Goal: Use online tool/utility: Utilize a website feature to perform a specific function

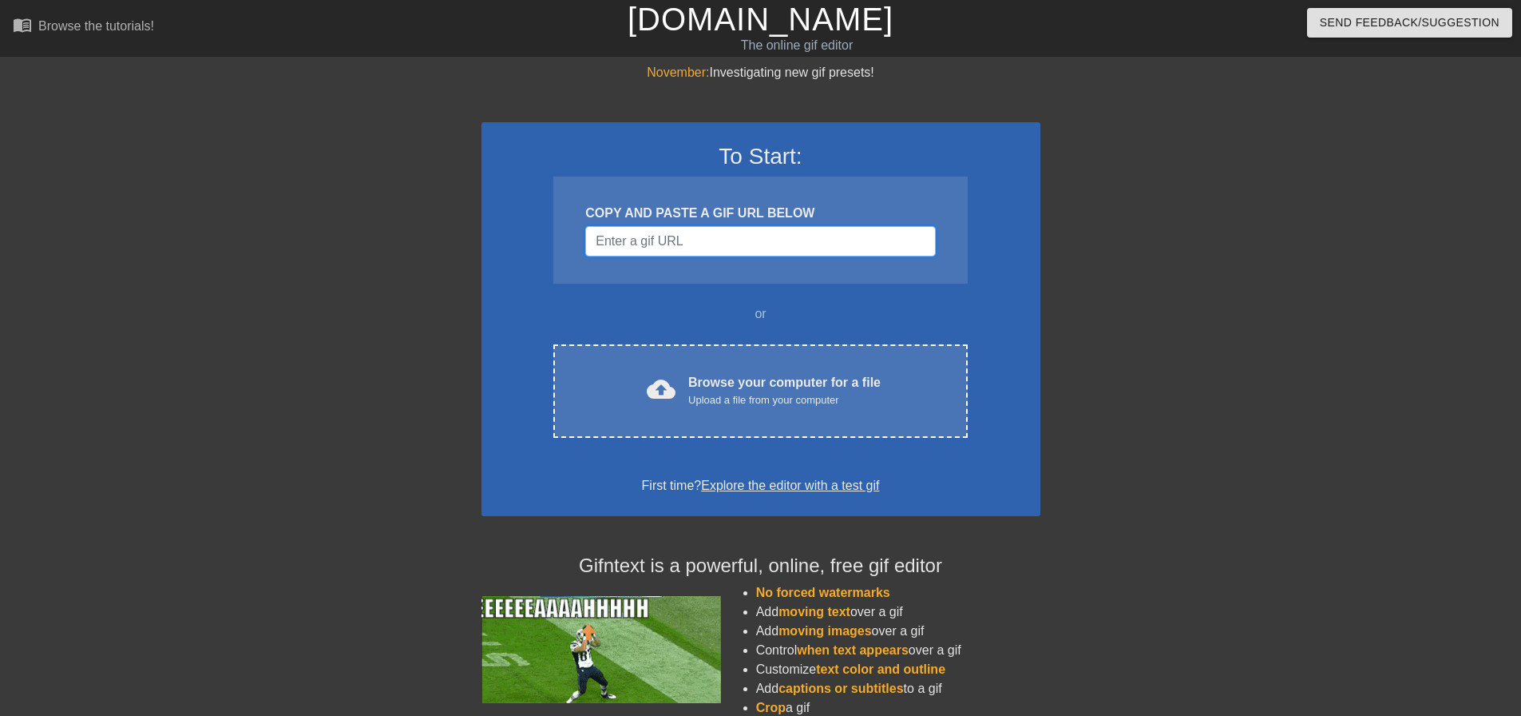
click at [653, 235] on input "Username" at bounding box center [760, 241] width 350 height 30
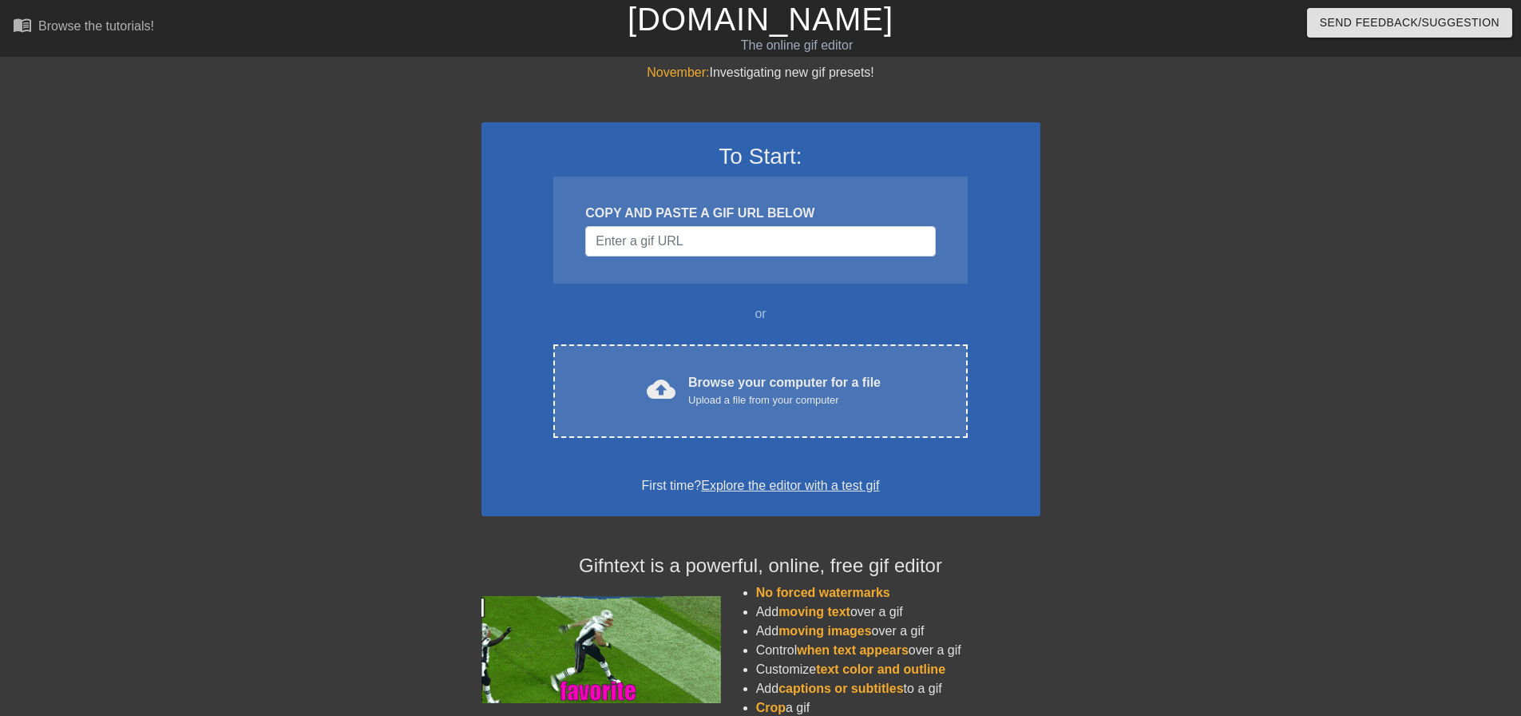
click at [806, 443] on div "To Start: COPY AND PASTE A GIF URL BELOW or cloud_upload Browse your computer f…" at bounding box center [761, 319] width 559 height 394
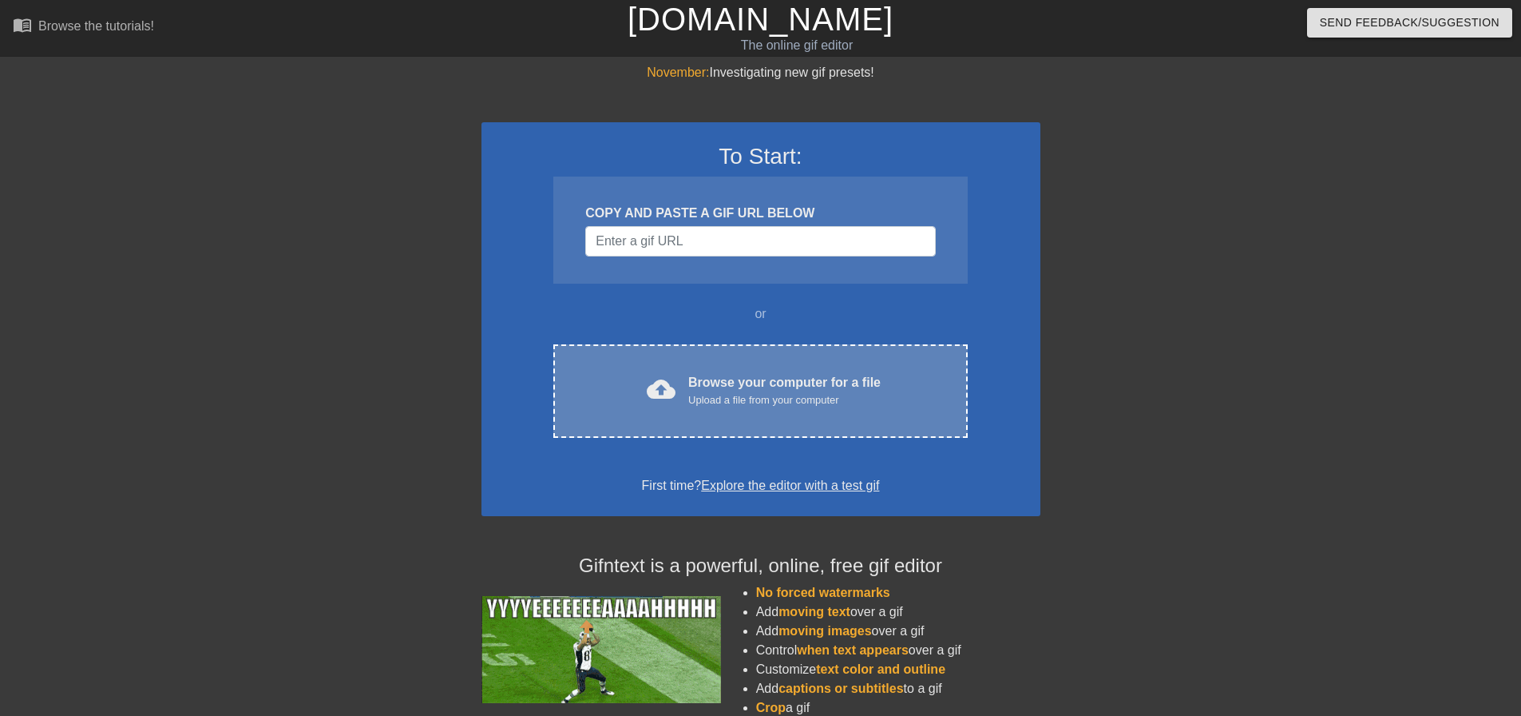
click at [805, 414] on div "cloud_upload Browse your computer for a file Upload a file from your computer C…" at bounding box center [760, 390] width 414 height 93
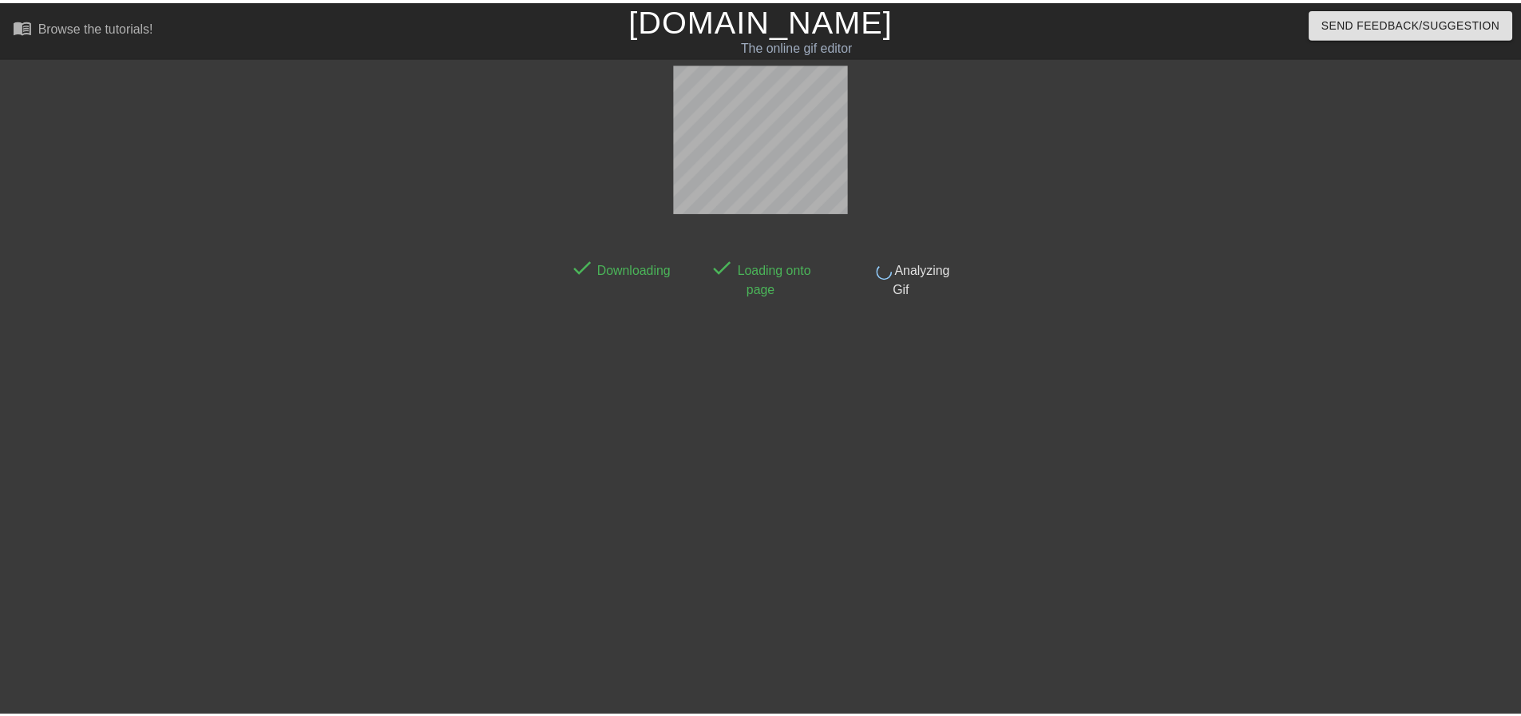
scroll to position [8, 0]
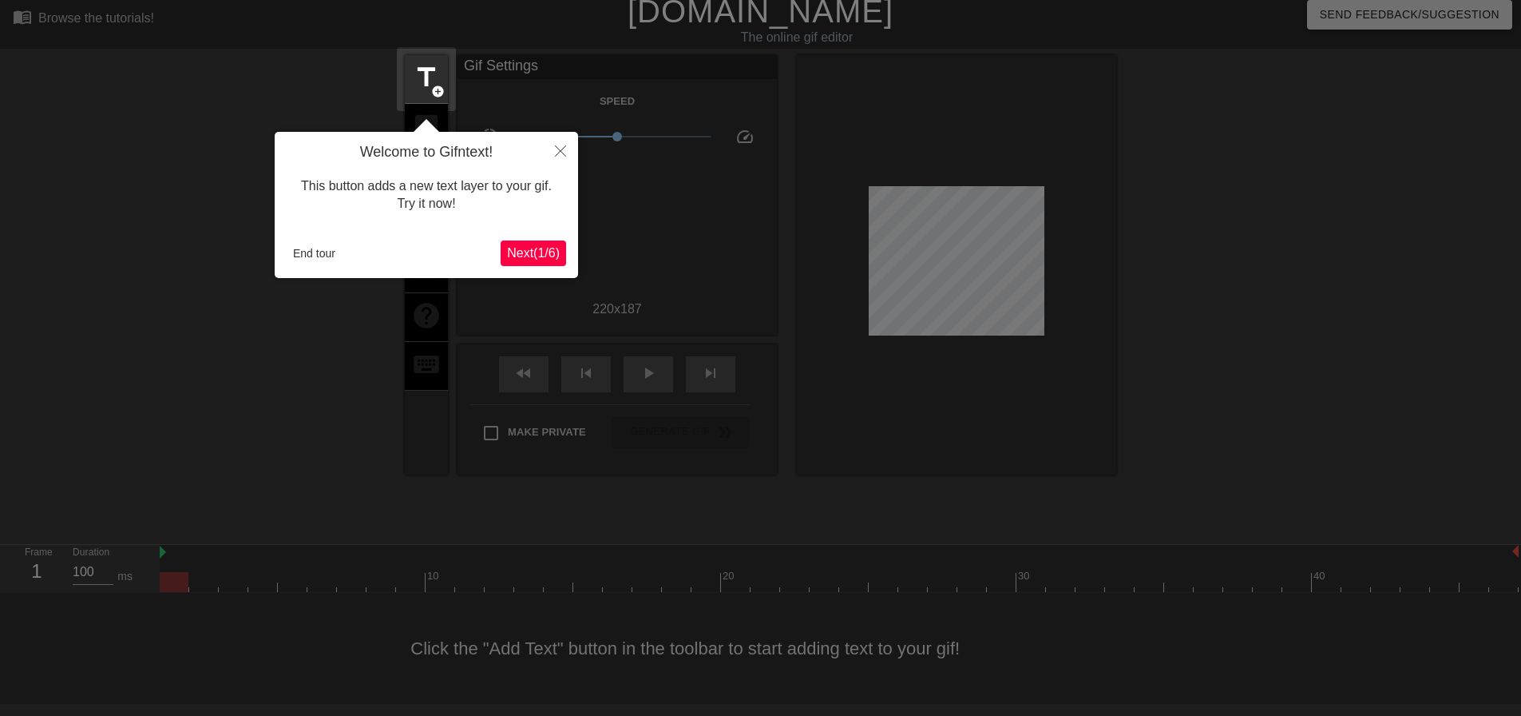
click at [553, 260] on span "Next ( 1 / 6 )" at bounding box center [533, 253] width 53 height 14
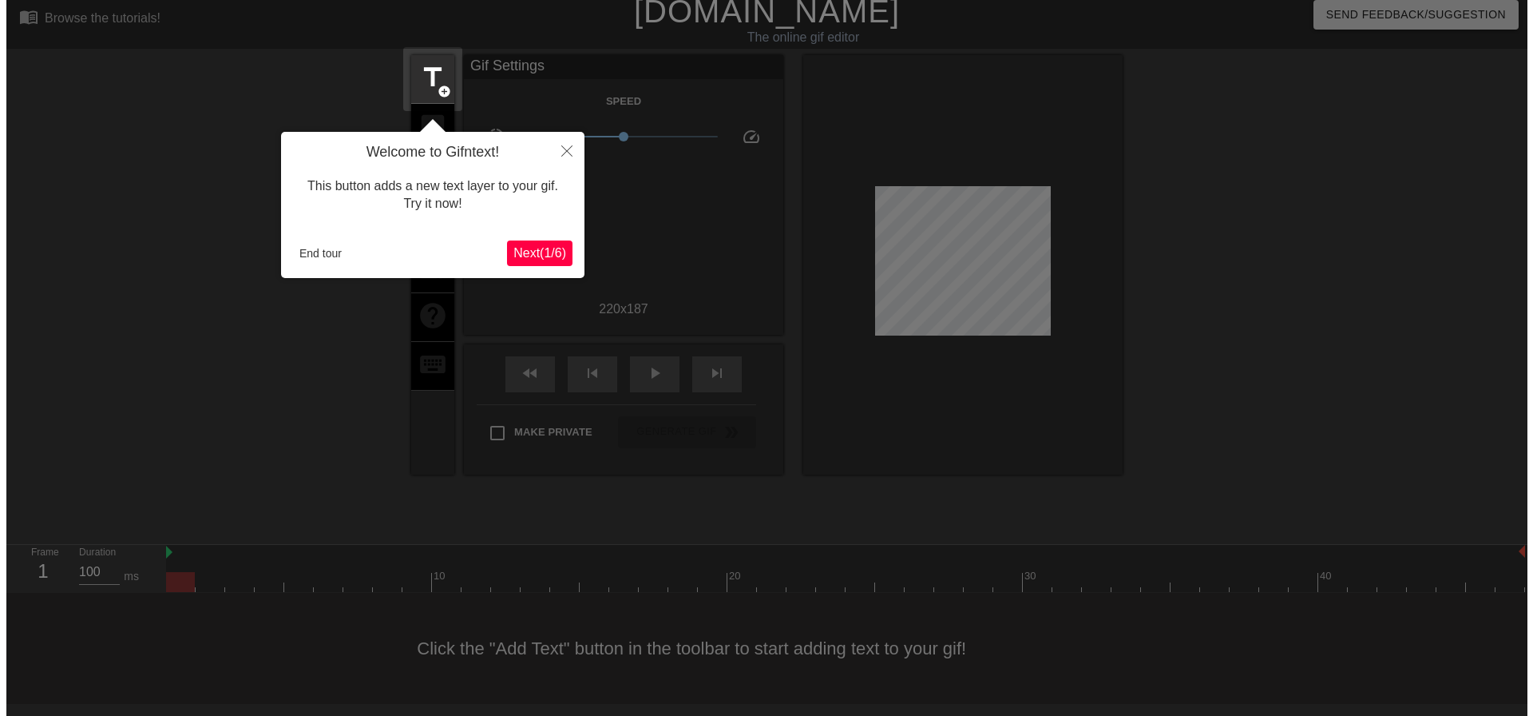
scroll to position [0, 0]
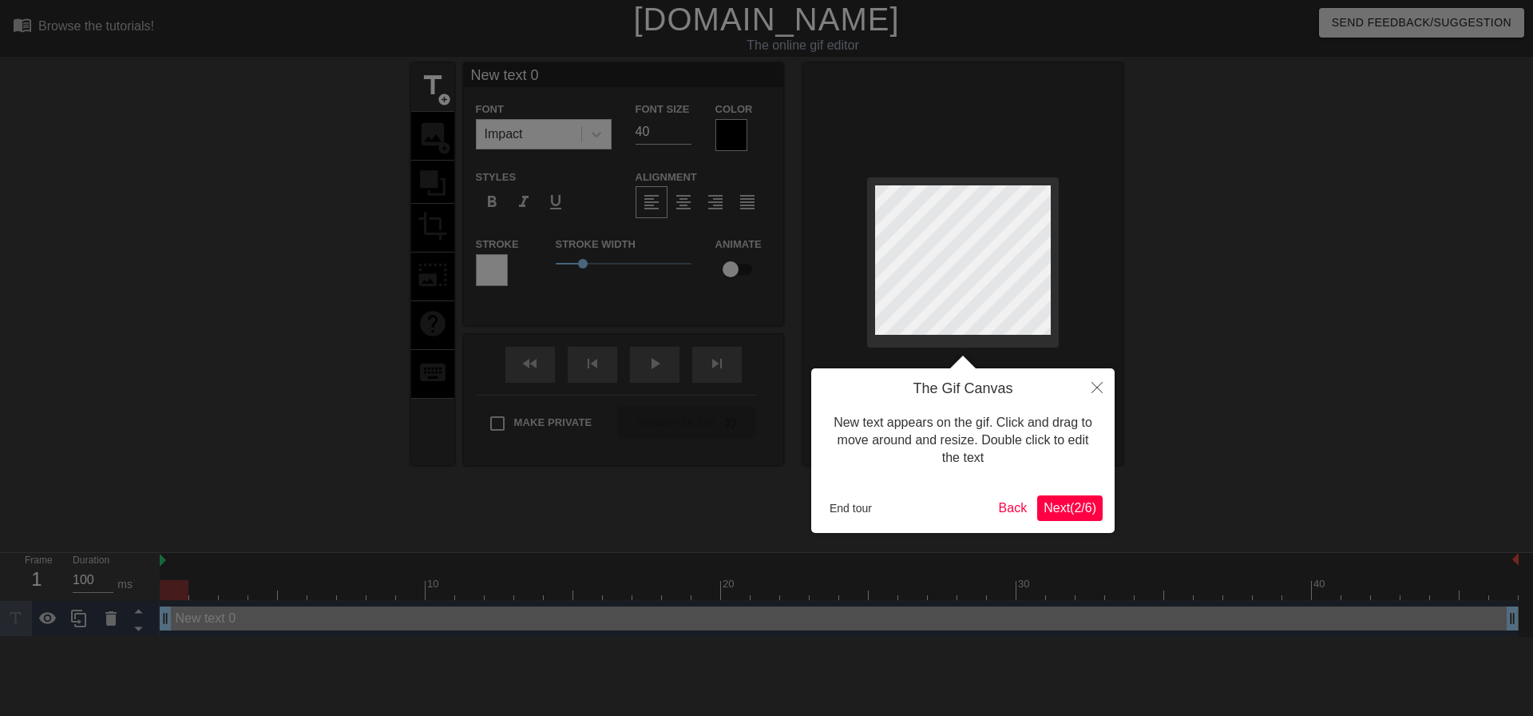
click at [1051, 506] on span "Next ( 2 / 6 )" at bounding box center [1070, 508] width 53 height 14
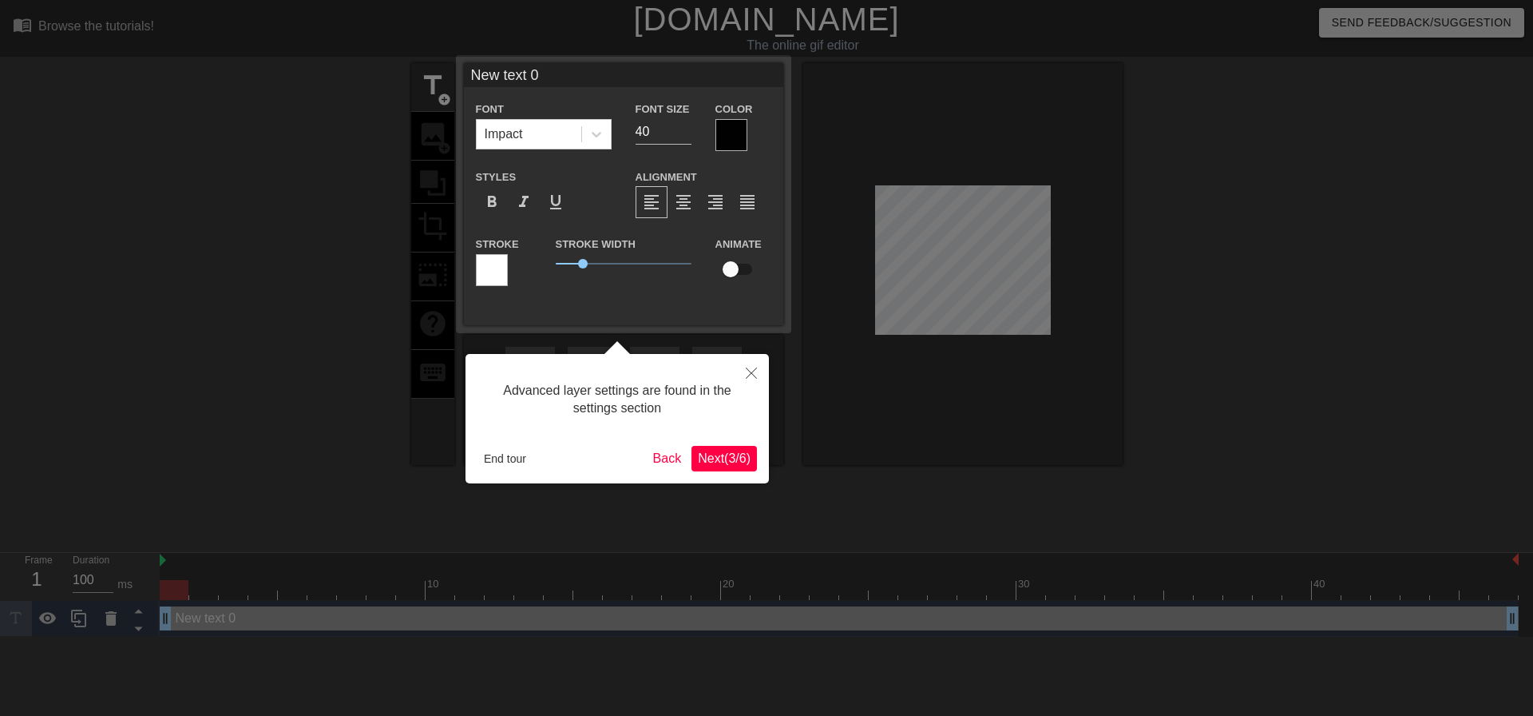
click at [708, 454] on span "Next ( 3 / 6 )" at bounding box center [724, 458] width 53 height 14
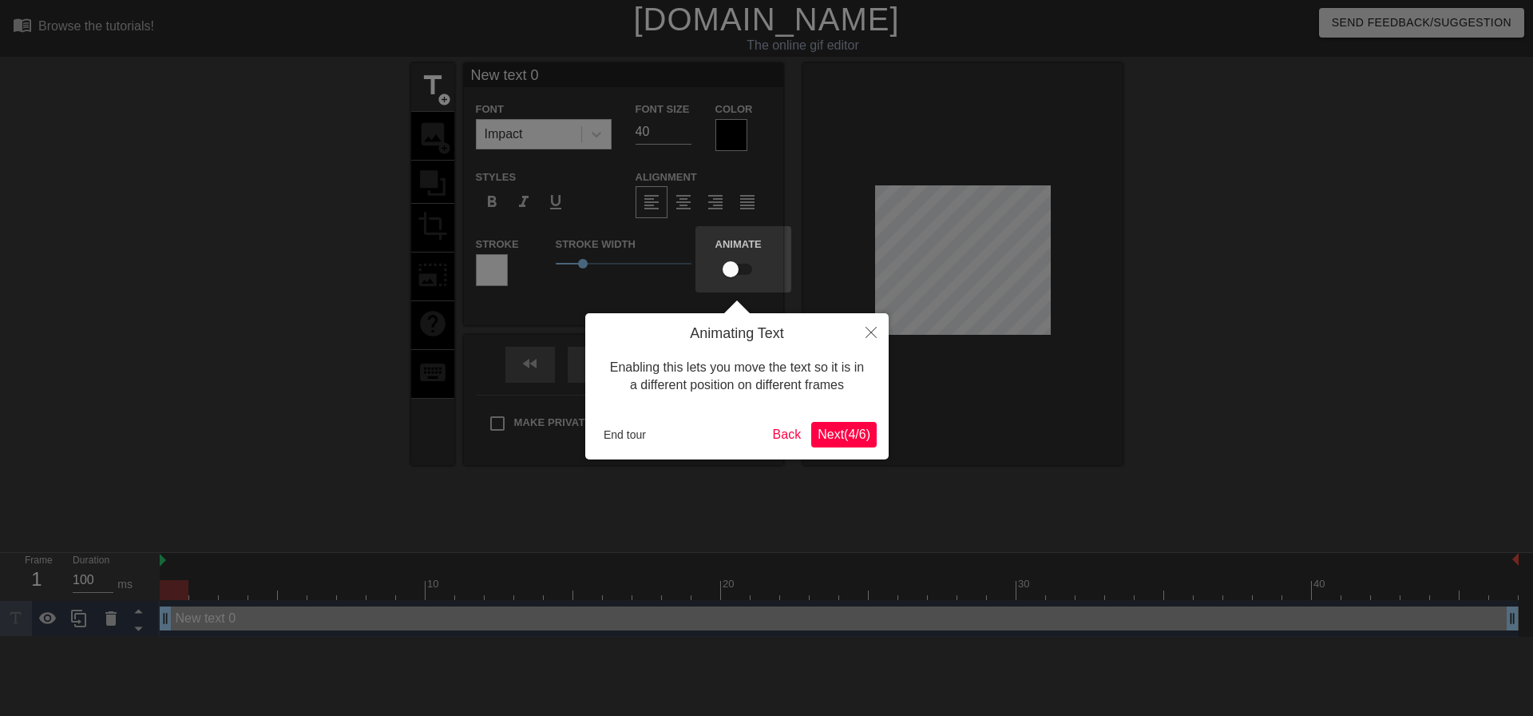
click at [861, 436] on span "Next ( 4 / 6 )" at bounding box center [844, 434] width 53 height 14
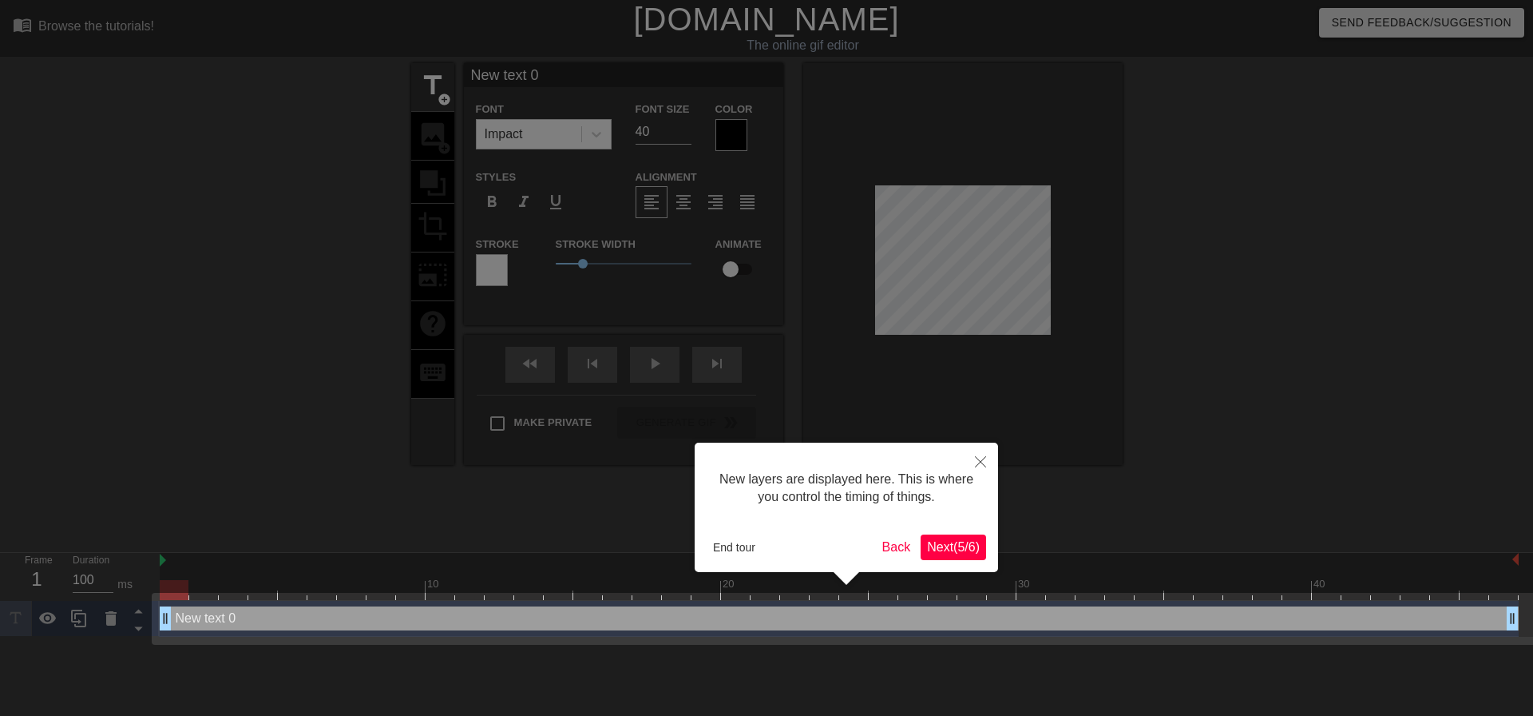
click at [938, 540] on span "Next ( 5 / 6 )" at bounding box center [953, 547] width 53 height 14
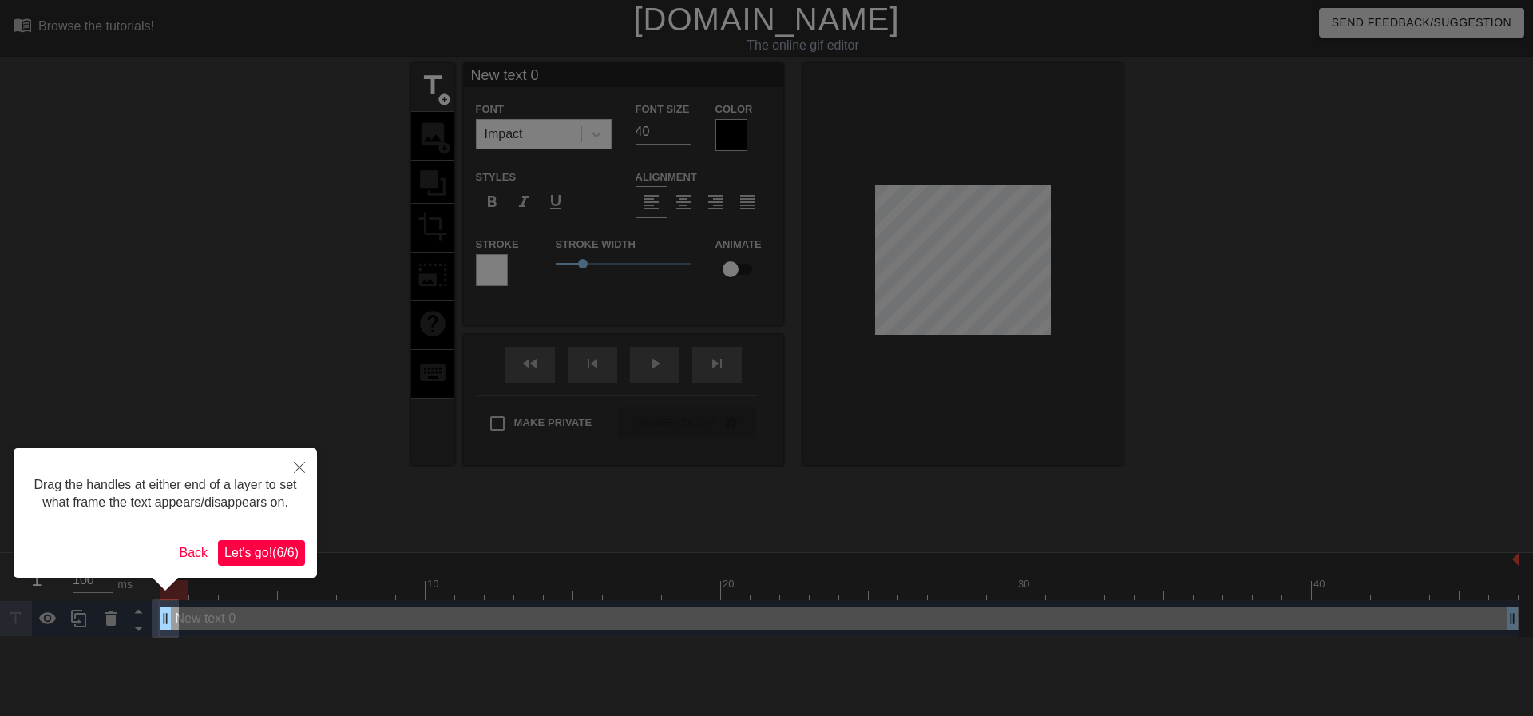
click at [277, 549] on span "Let's go! ( 6 / 6 )" at bounding box center [261, 552] width 74 height 14
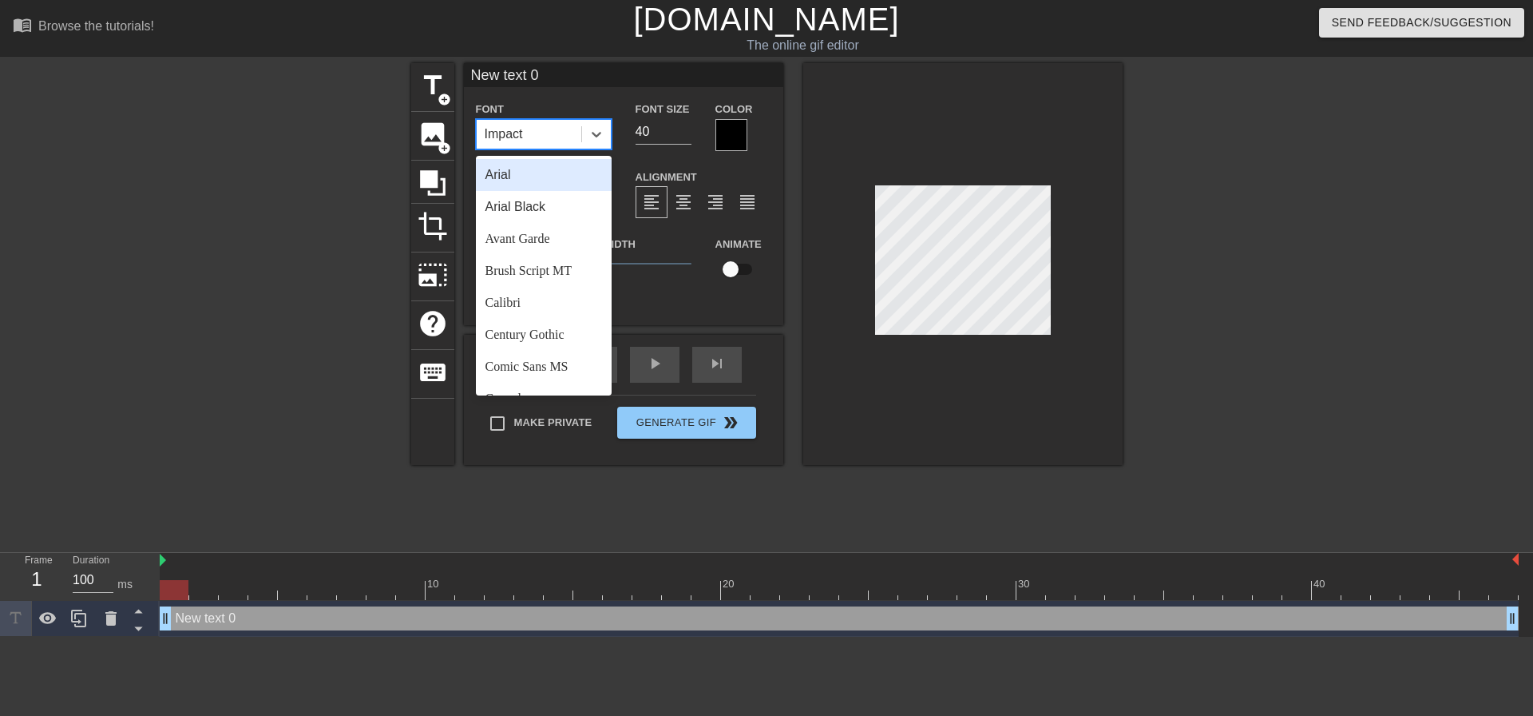
click at [530, 137] on div "Impact" at bounding box center [529, 134] width 105 height 29
click at [538, 177] on div "Arial" at bounding box center [544, 175] width 136 height 32
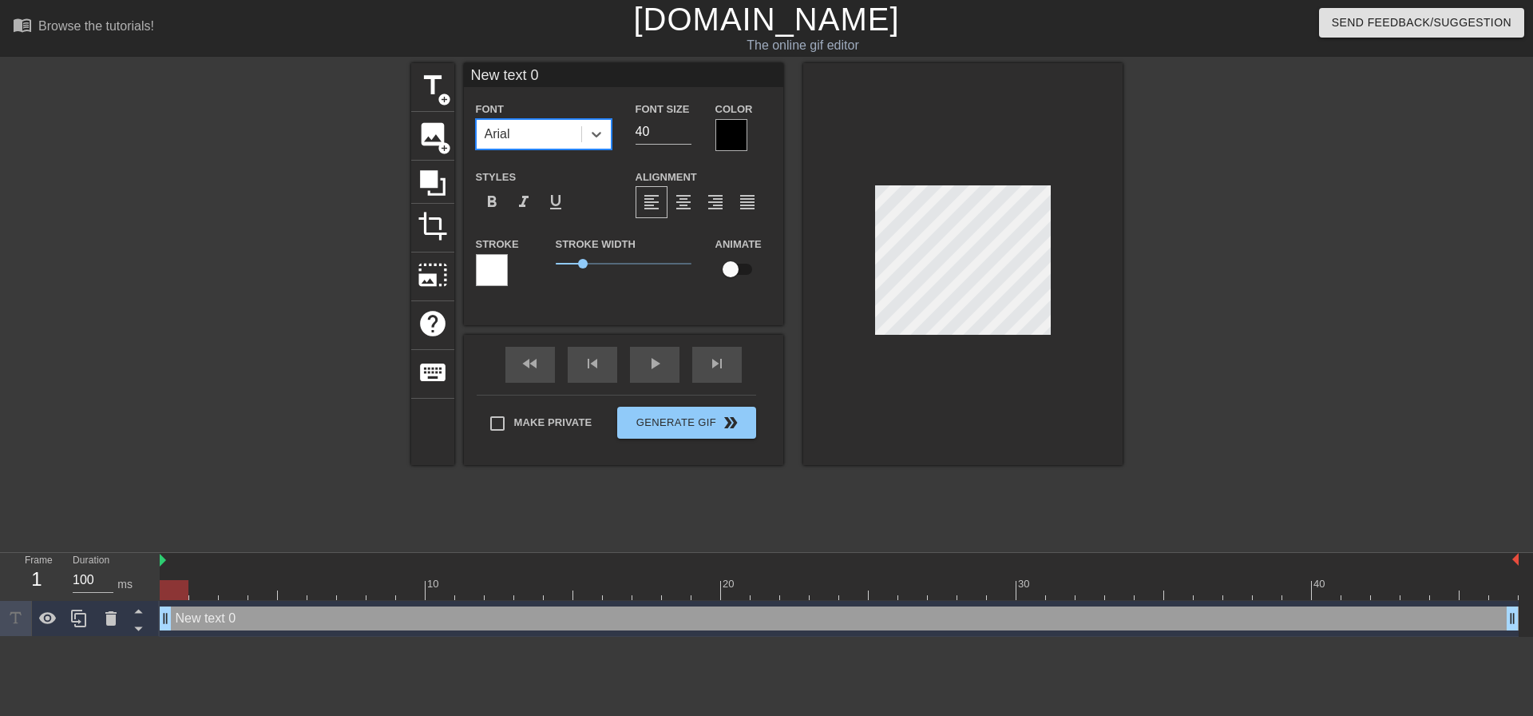
click at [540, 137] on div "Arial" at bounding box center [529, 134] width 105 height 29
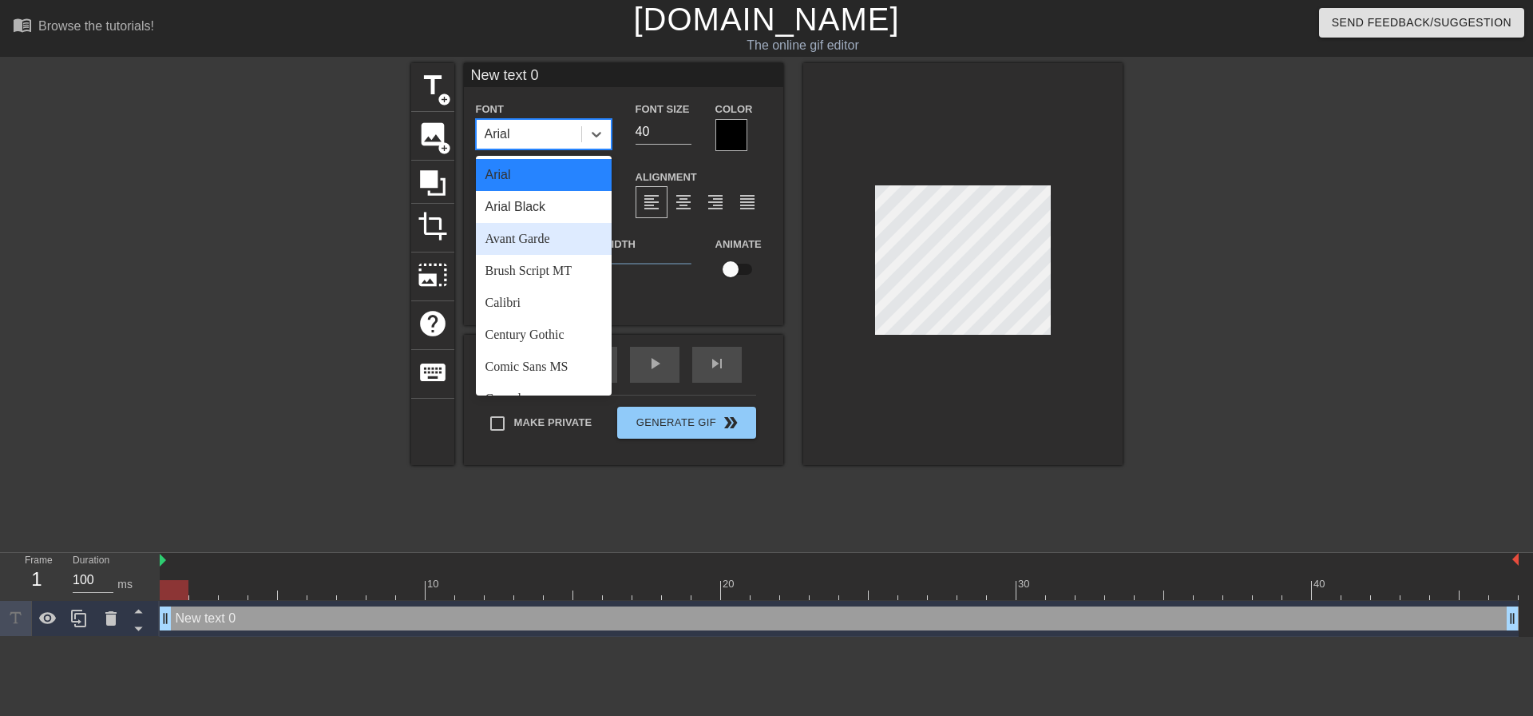
click at [538, 245] on div "Avant Garde" at bounding box center [544, 239] width 136 height 32
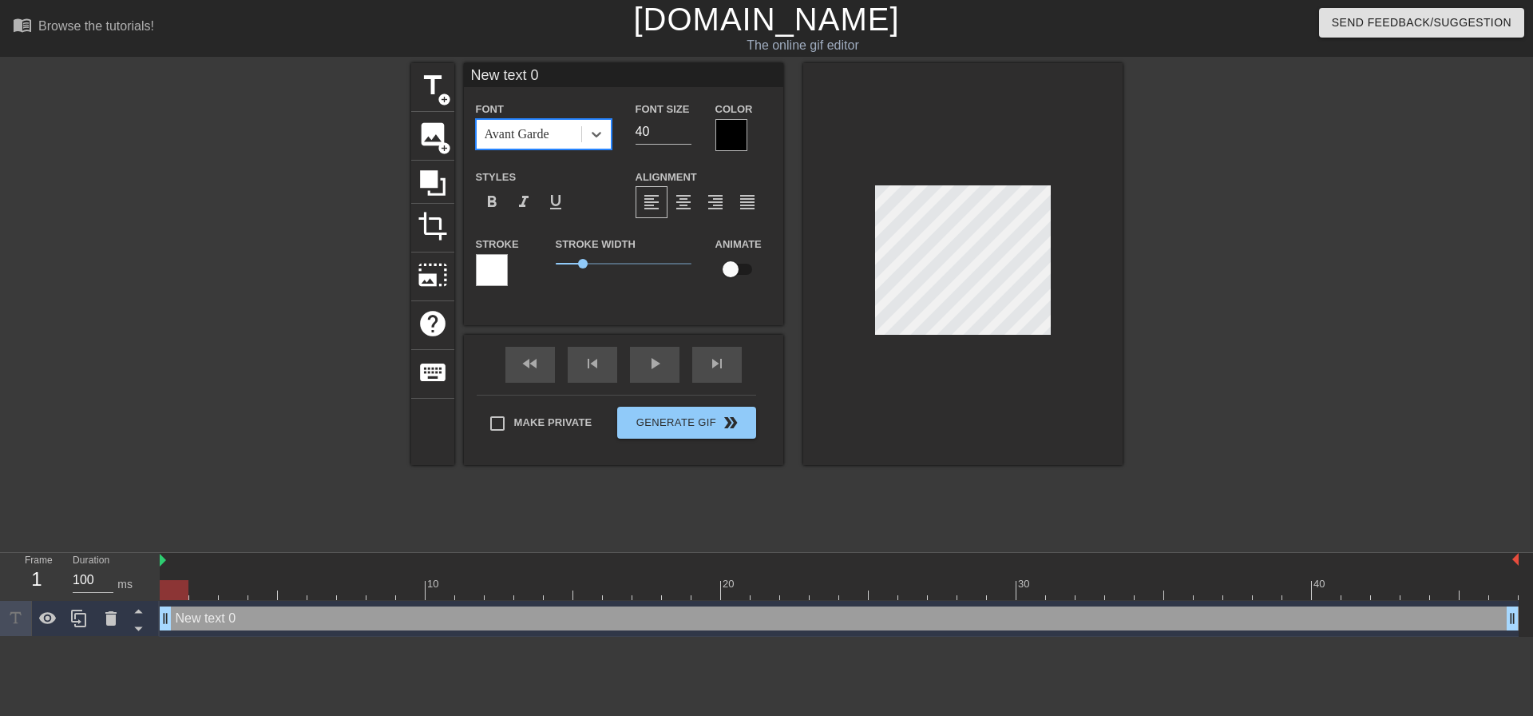
click at [561, 141] on div "Avant Garde" at bounding box center [529, 134] width 105 height 29
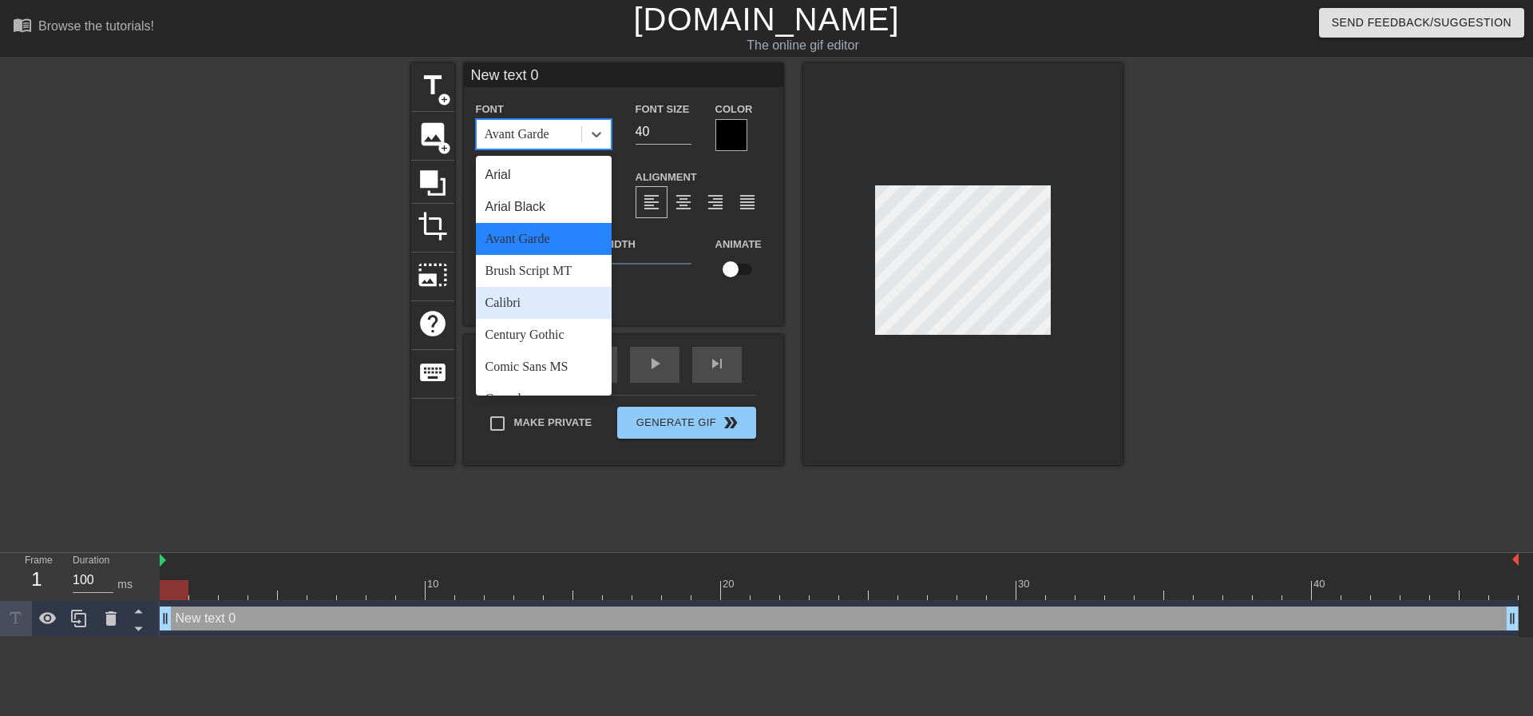
click at [545, 292] on div "Calibri" at bounding box center [544, 303] width 136 height 32
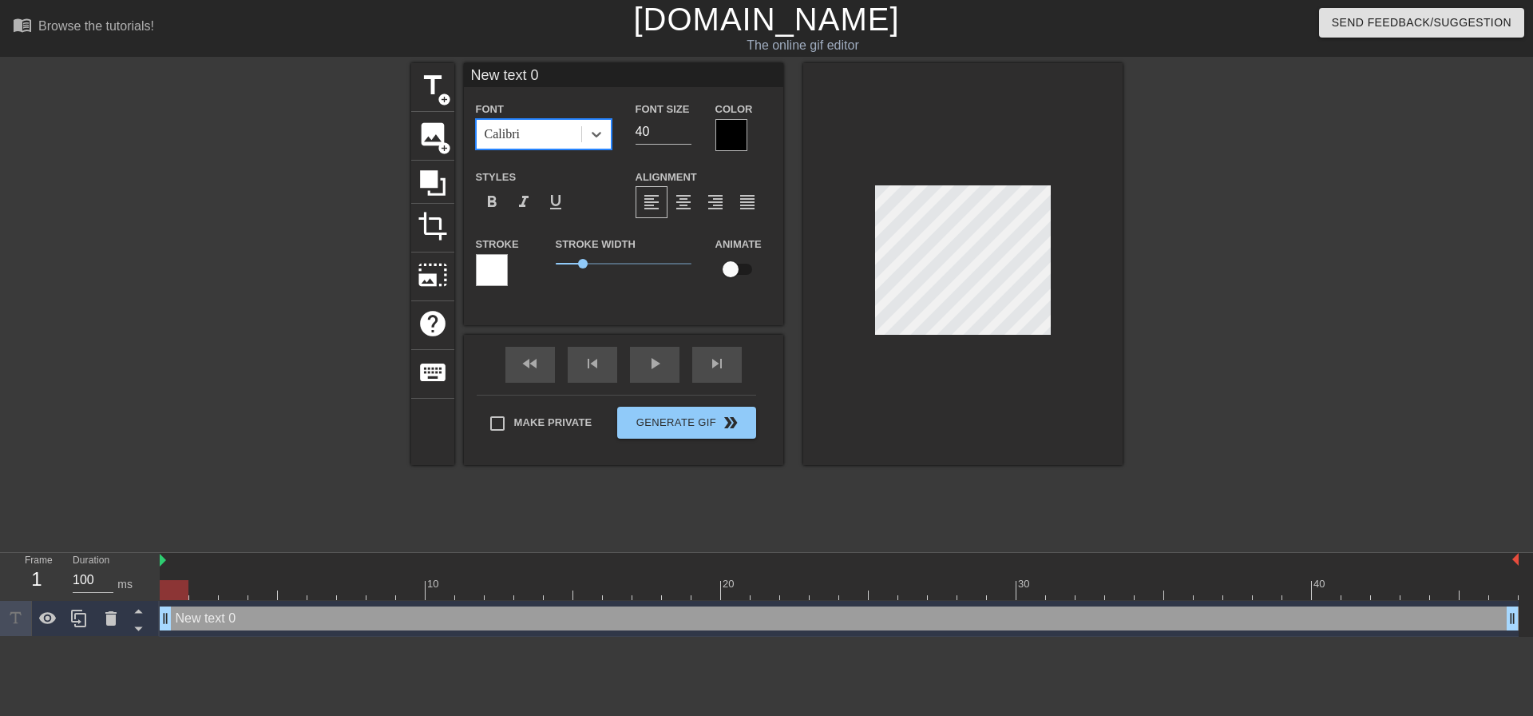
click at [522, 145] on div "Calibri" at bounding box center [529, 134] width 105 height 29
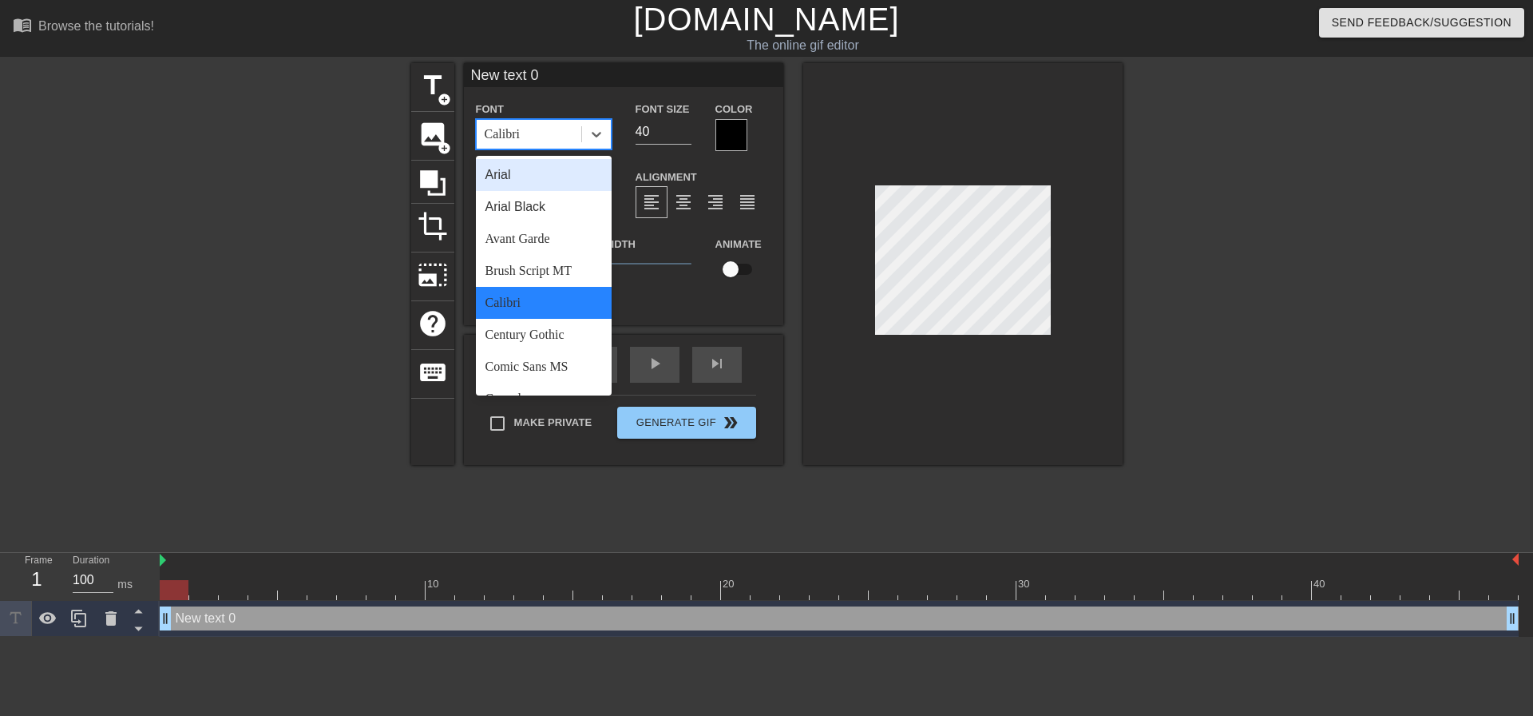
click at [530, 135] on div "Calibri" at bounding box center [529, 134] width 105 height 29
click at [538, 140] on div "Calibri" at bounding box center [529, 134] width 105 height 29
click at [1227, 231] on div at bounding box center [1262, 302] width 240 height 479
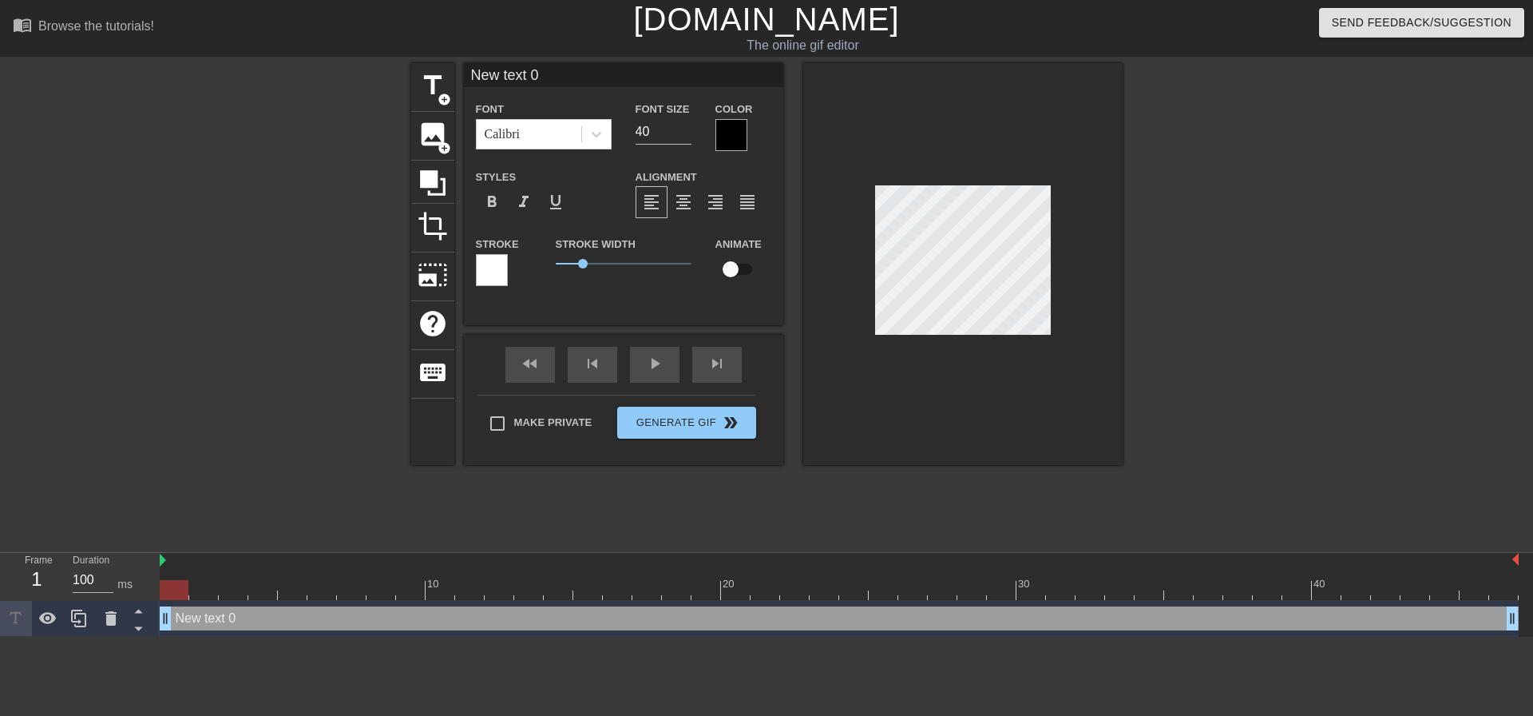
scroll to position [2, 3]
type input "W"
type textarea "W"
type input "1"
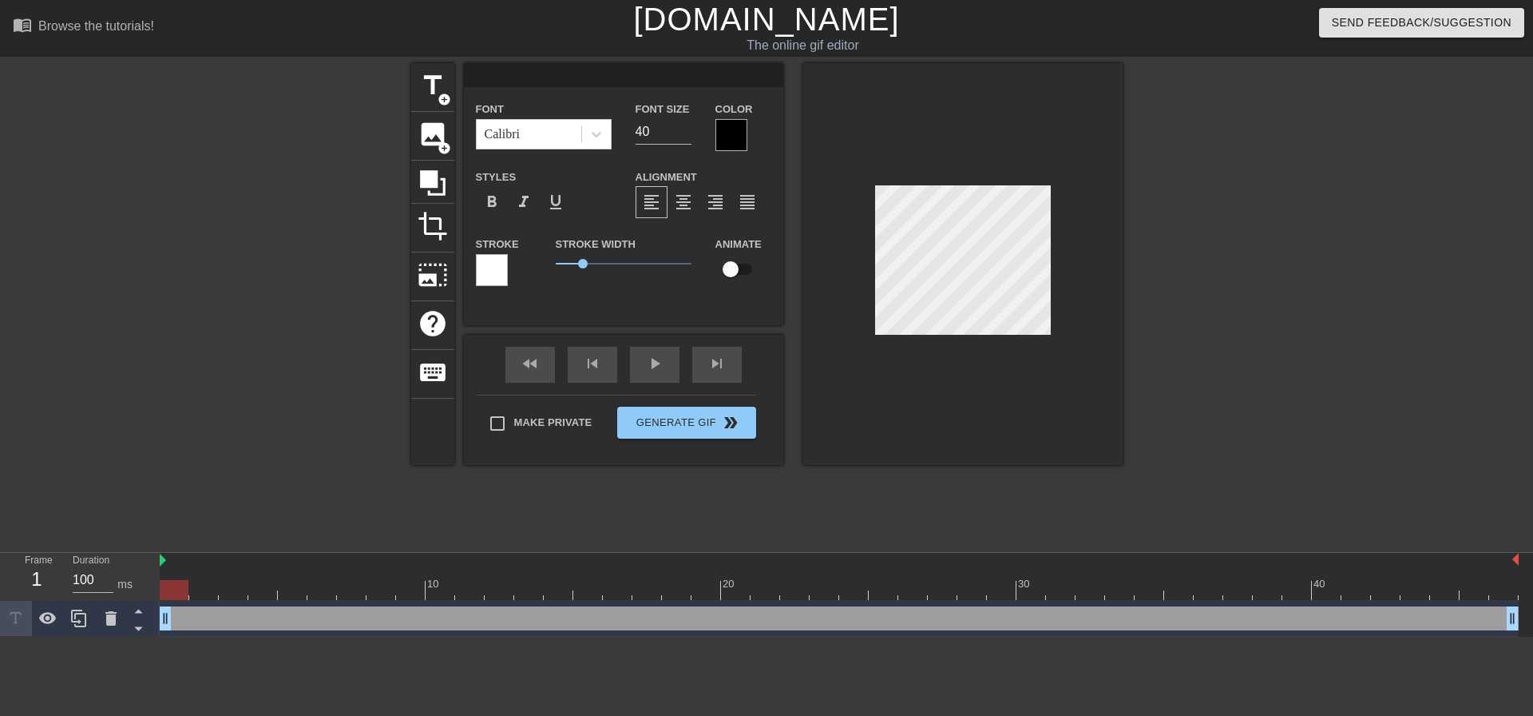
type textarea "1"
type input "1"
type textarea "1"
type input "1 d"
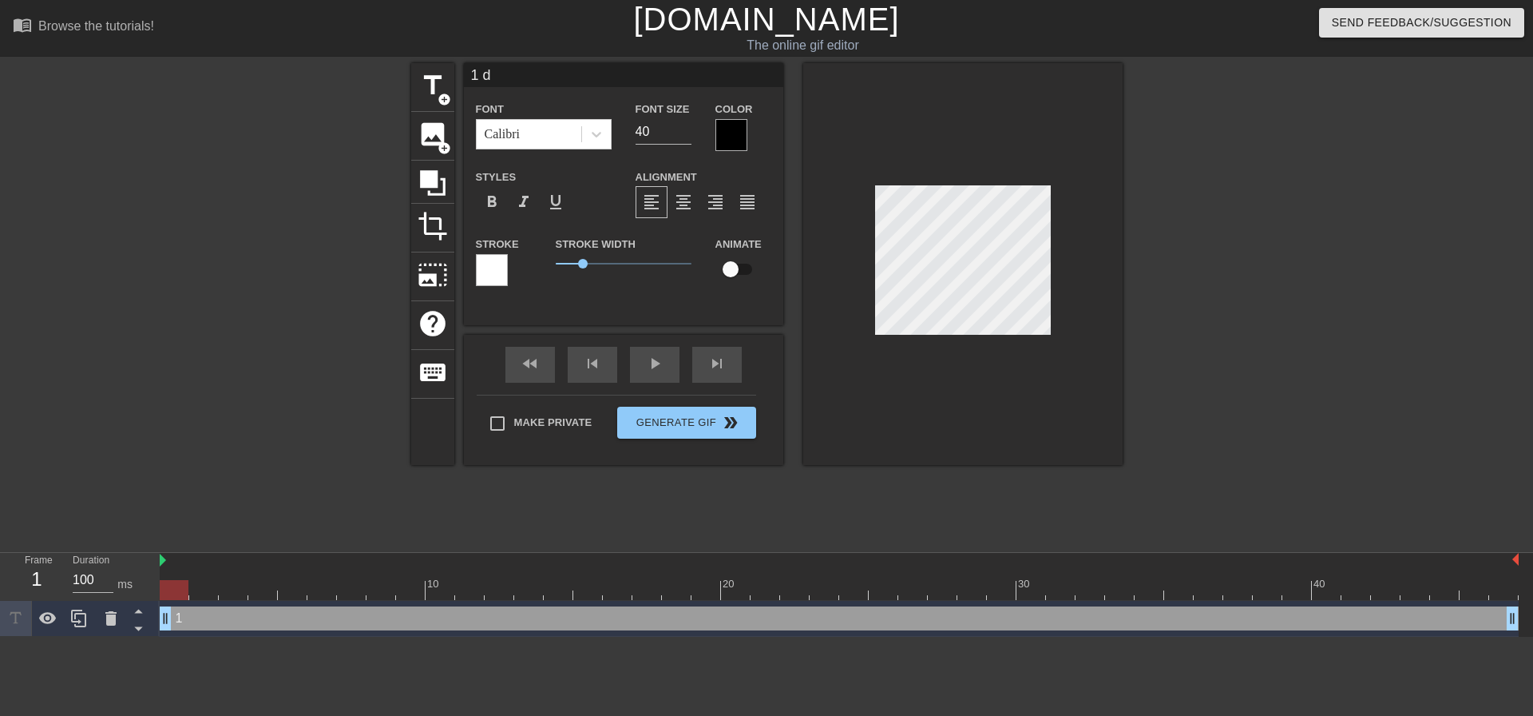
type textarea "1 d"
type input "1 da"
type textarea "1 da"
type input "1 day"
type textarea "1 day"
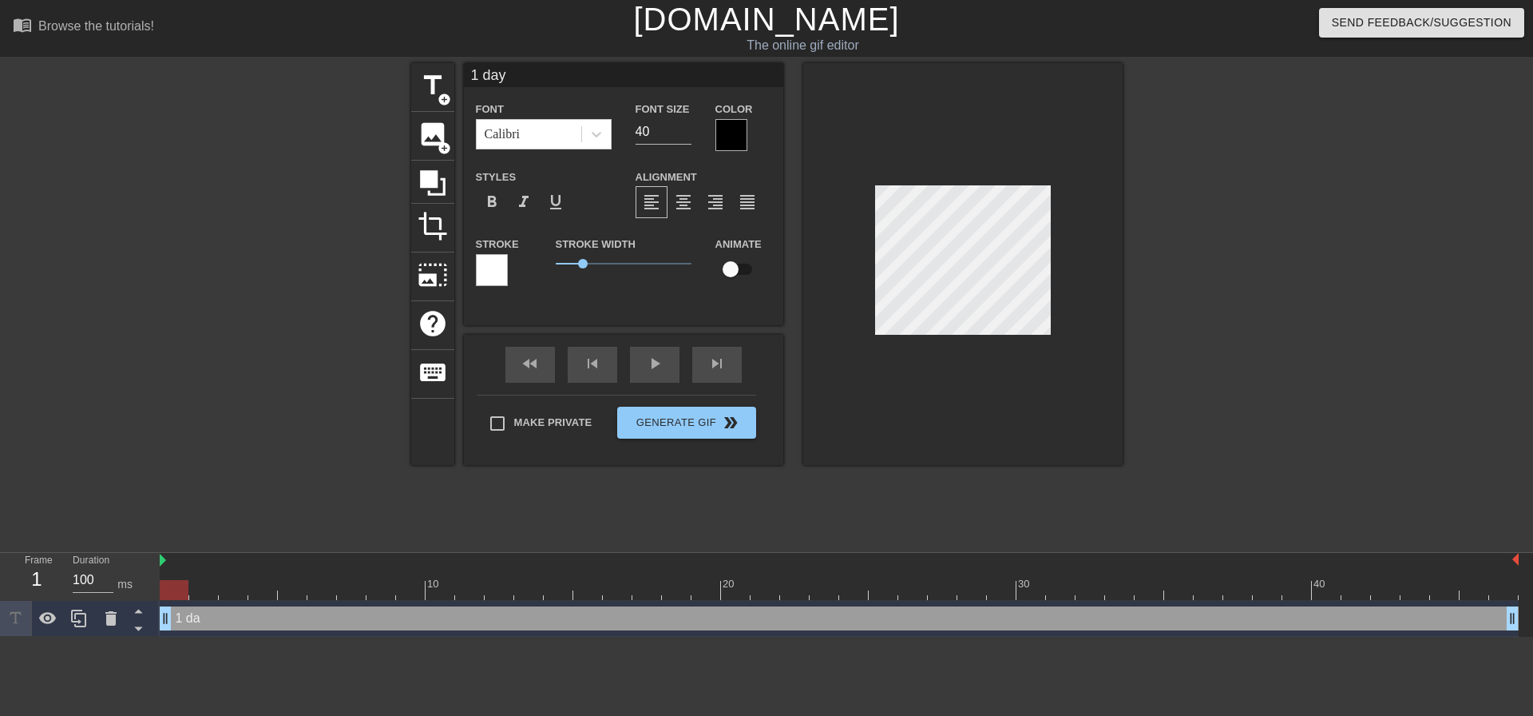
type input "1 day"
type textarea "1 day"
type input "1 day w"
type textarea "1 day w"
type input "1 day wi"
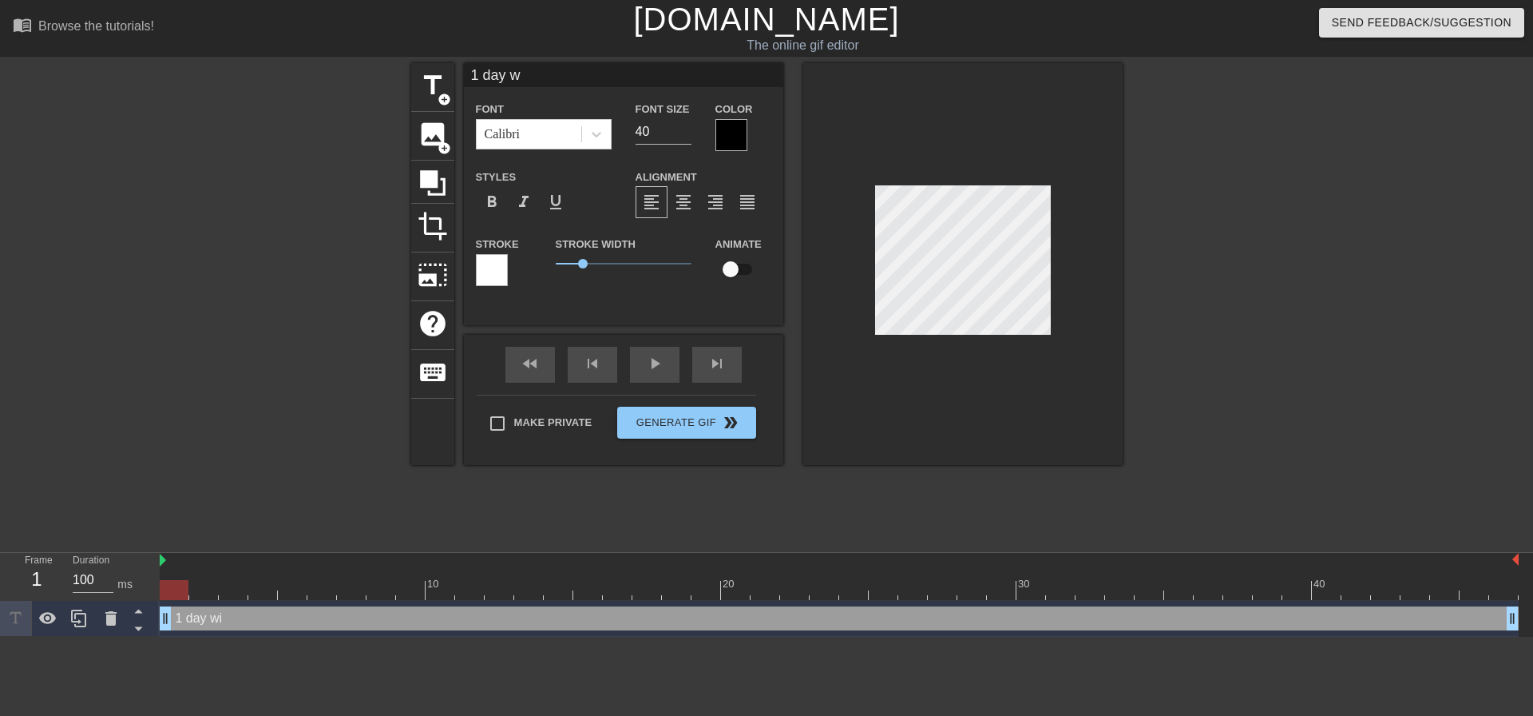
type textarea "1 day wi"
type input "1 day wit"
type textarea "1 day wit"
type input "1 day with"
type textarea "1 day with"
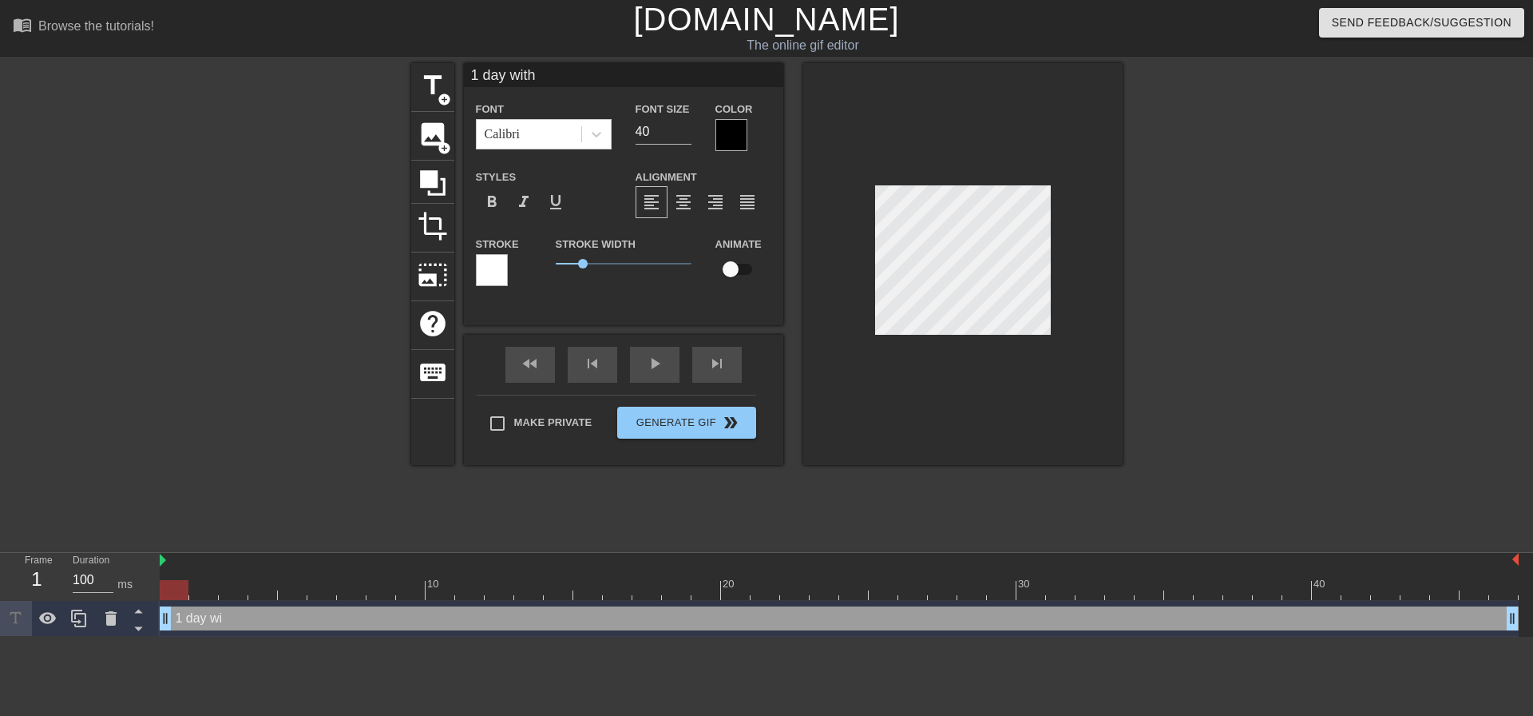
type input "1 day witho"
type textarea "1 day witho"
type input "1 day withou"
type textarea "1 day withou"
type input "1 day without"
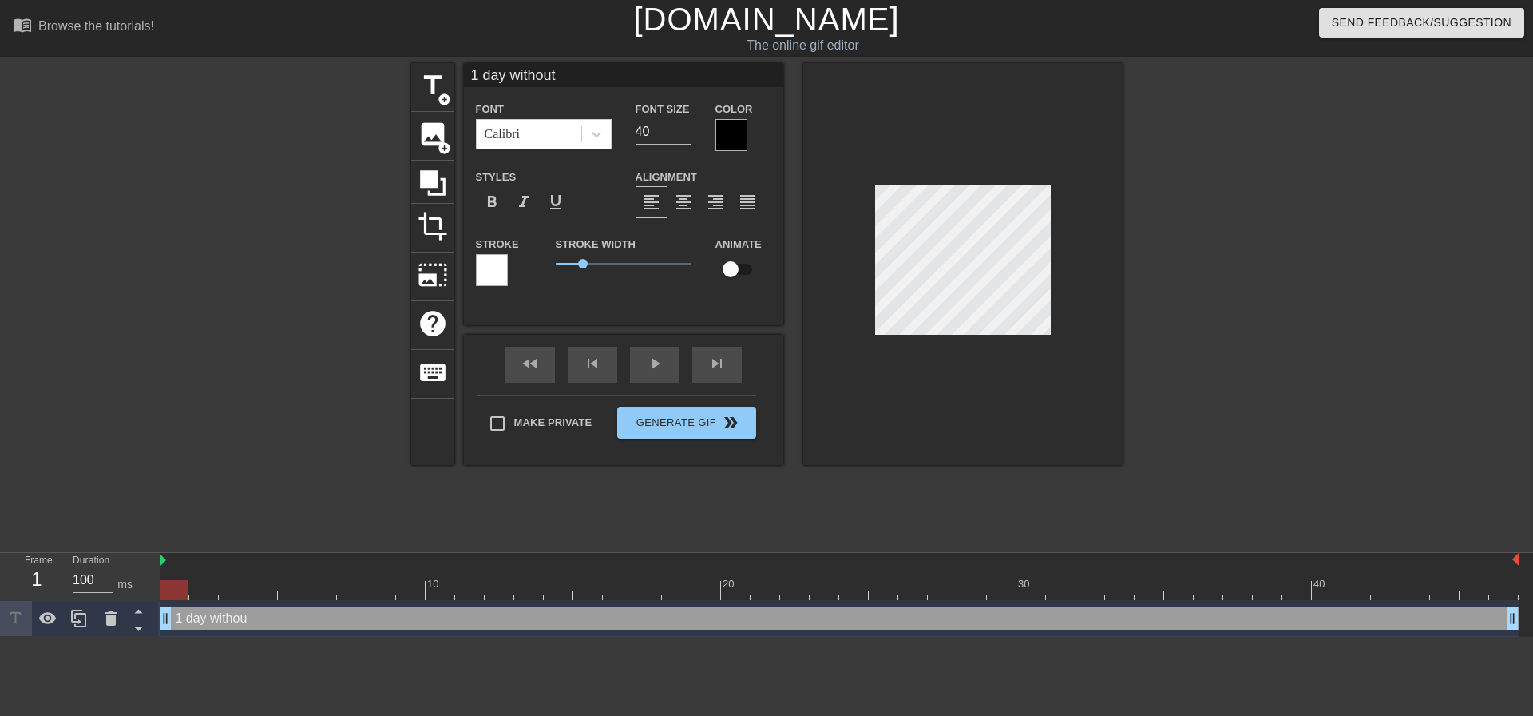
scroll to position [2, 6]
type textarea "1 day without"
click at [872, 259] on div at bounding box center [962, 264] width 319 height 402
type input "day without"
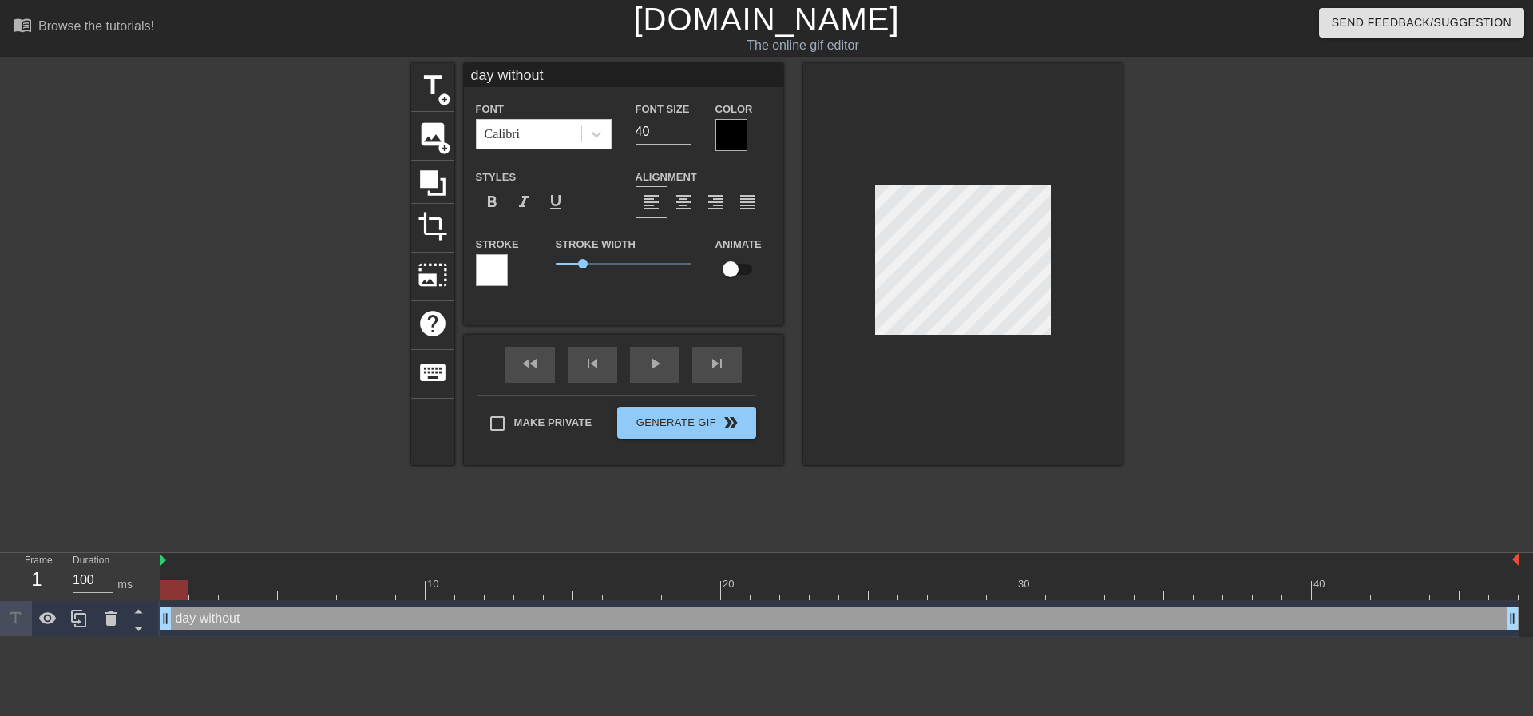
type textarea "day without"
type input "day without"
type textarea "day without"
type input "day 1 without"
type textarea "day 1 without"
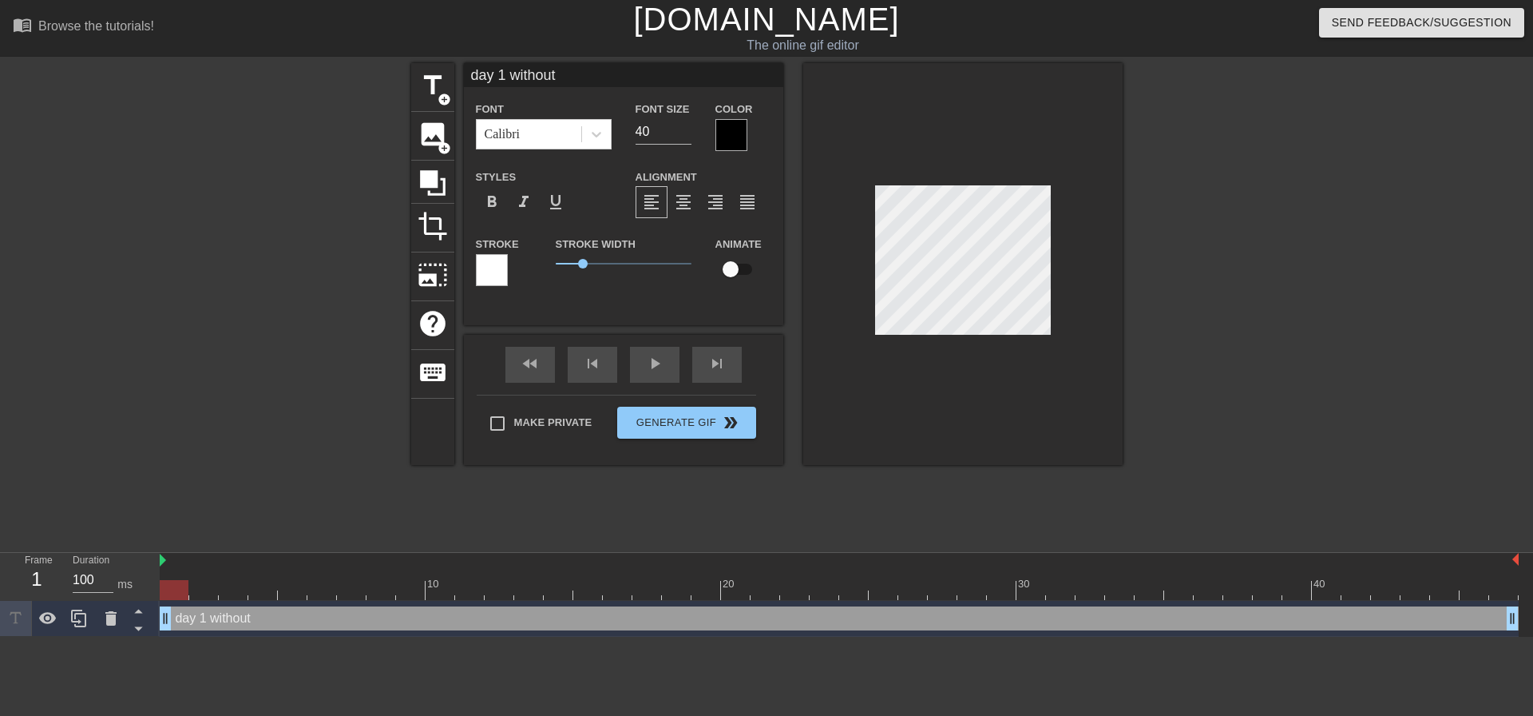
type input "ay 1 without"
type textarea "ay 1 without"
type input "Day 1 without"
type textarea "Day 1 without"
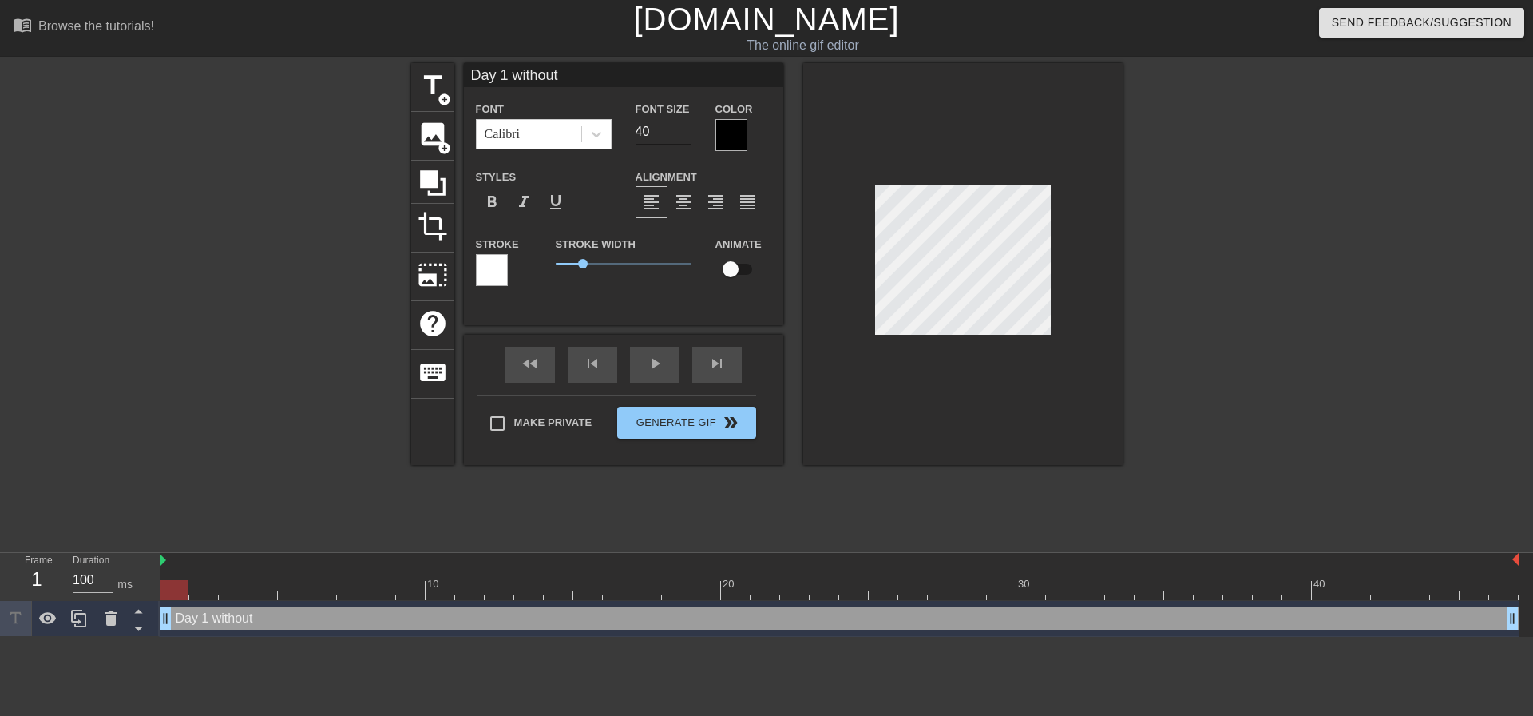
click at [660, 137] on input "40" at bounding box center [664, 132] width 56 height 26
click at [650, 131] on input "40" at bounding box center [664, 132] width 56 height 26
type input "3"
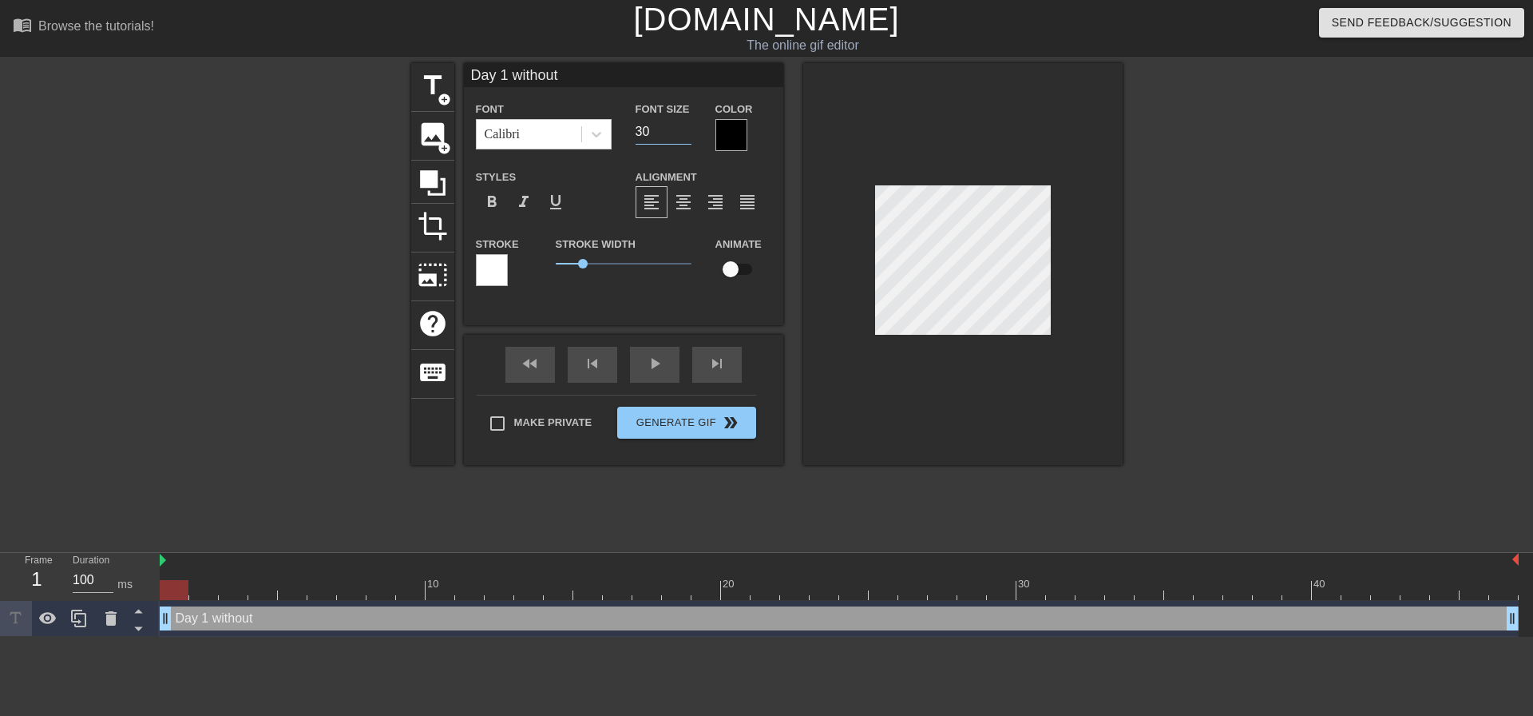
type input "30"
click at [491, 204] on span "format_bold" at bounding box center [491, 201] width 19 height 19
click at [488, 261] on div at bounding box center [492, 270] width 32 height 32
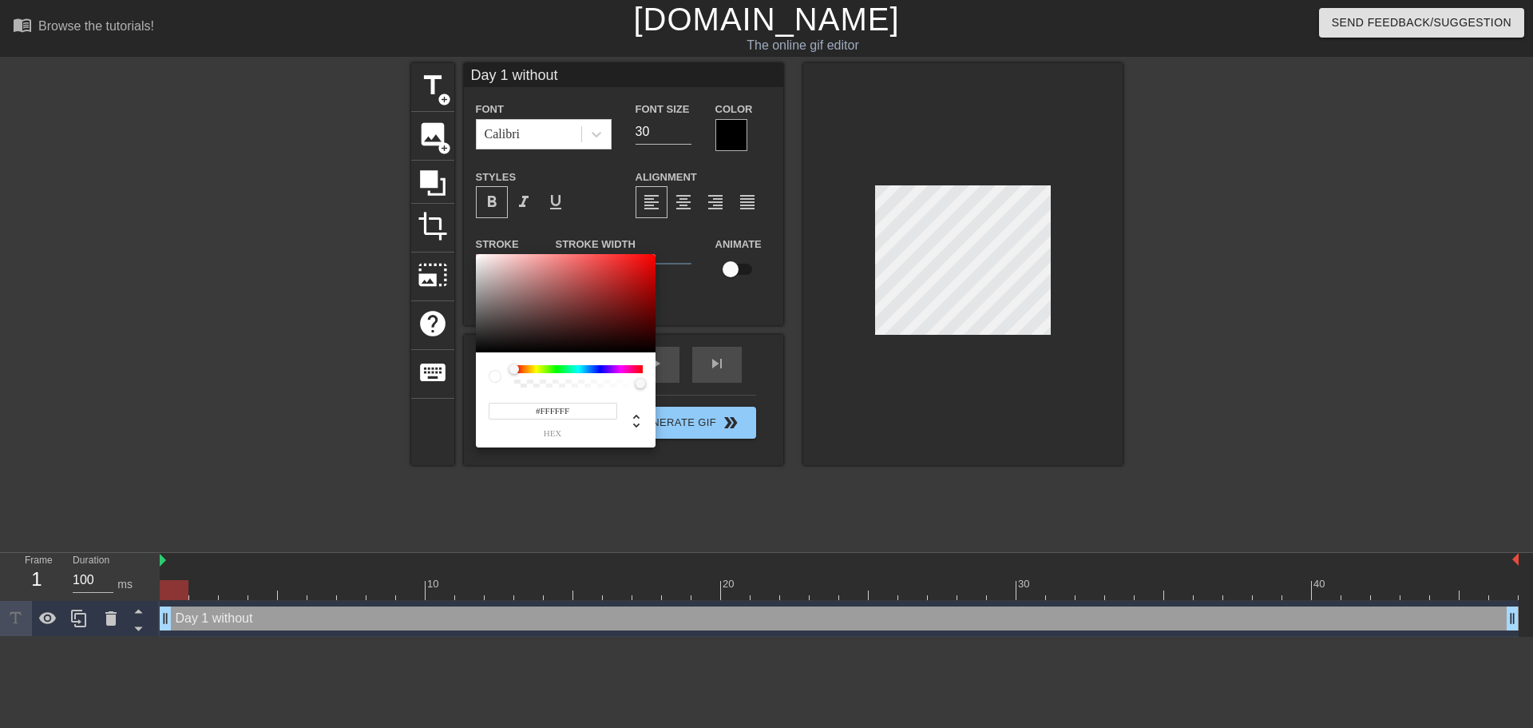
type input "255"
type input "0"
drag, startPoint x: 636, startPoint y: 386, endPoint x: 494, endPoint y: 375, distance: 142.5
click at [487, 379] on div "255 r 255 g 255 b 0 a" at bounding box center [566, 399] width 180 height 95
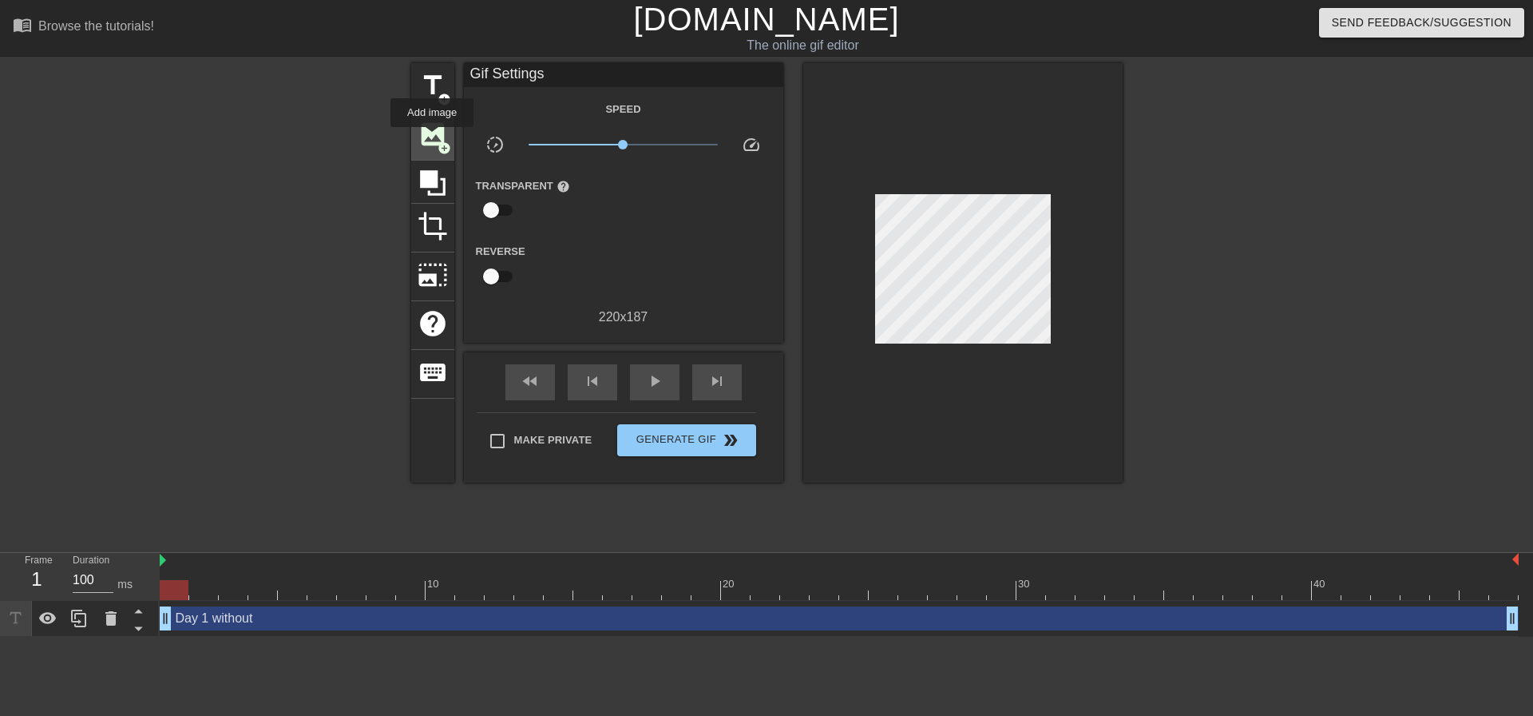
click at [432, 138] on span "image" at bounding box center [433, 134] width 30 height 30
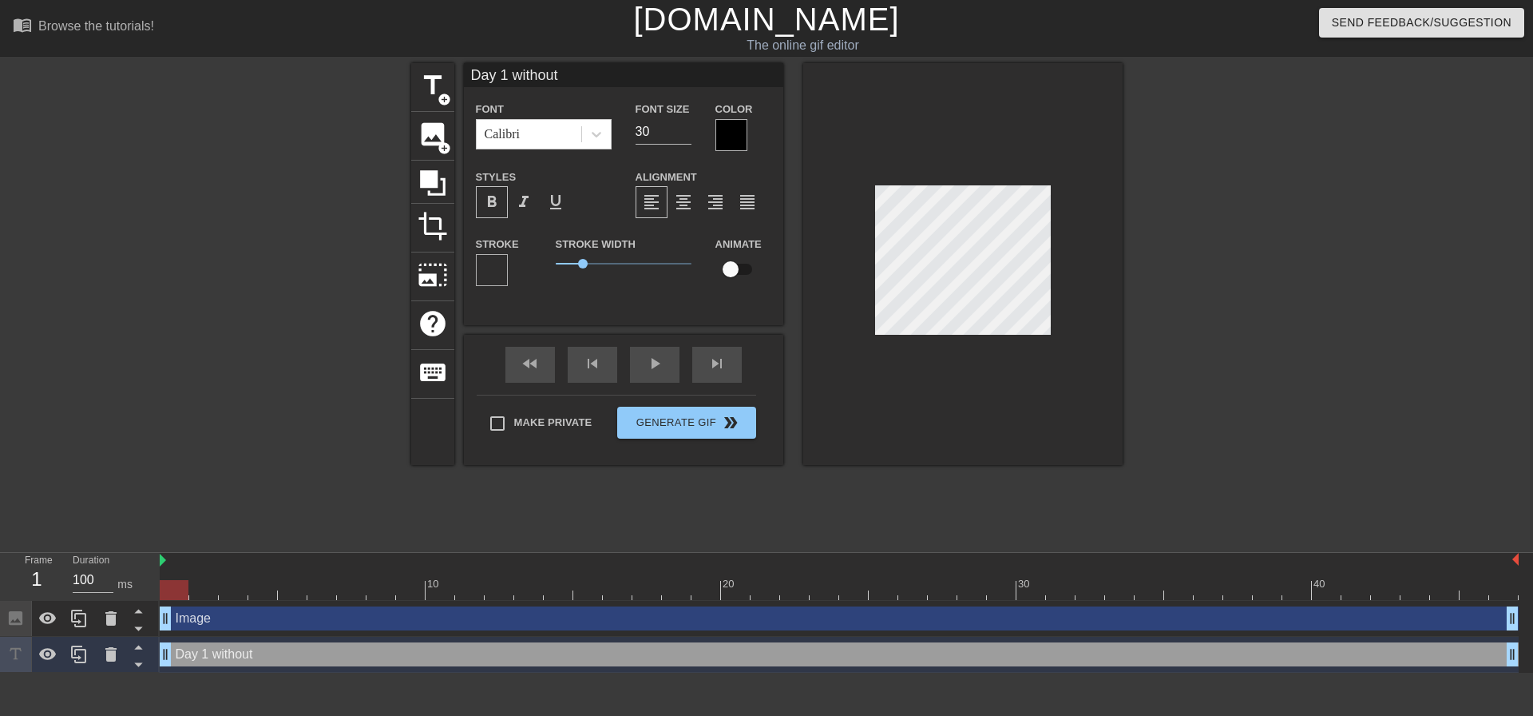
scroll to position [2, 4]
click at [482, 196] on span "format_bold" at bounding box center [491, 201] width 19 height 19
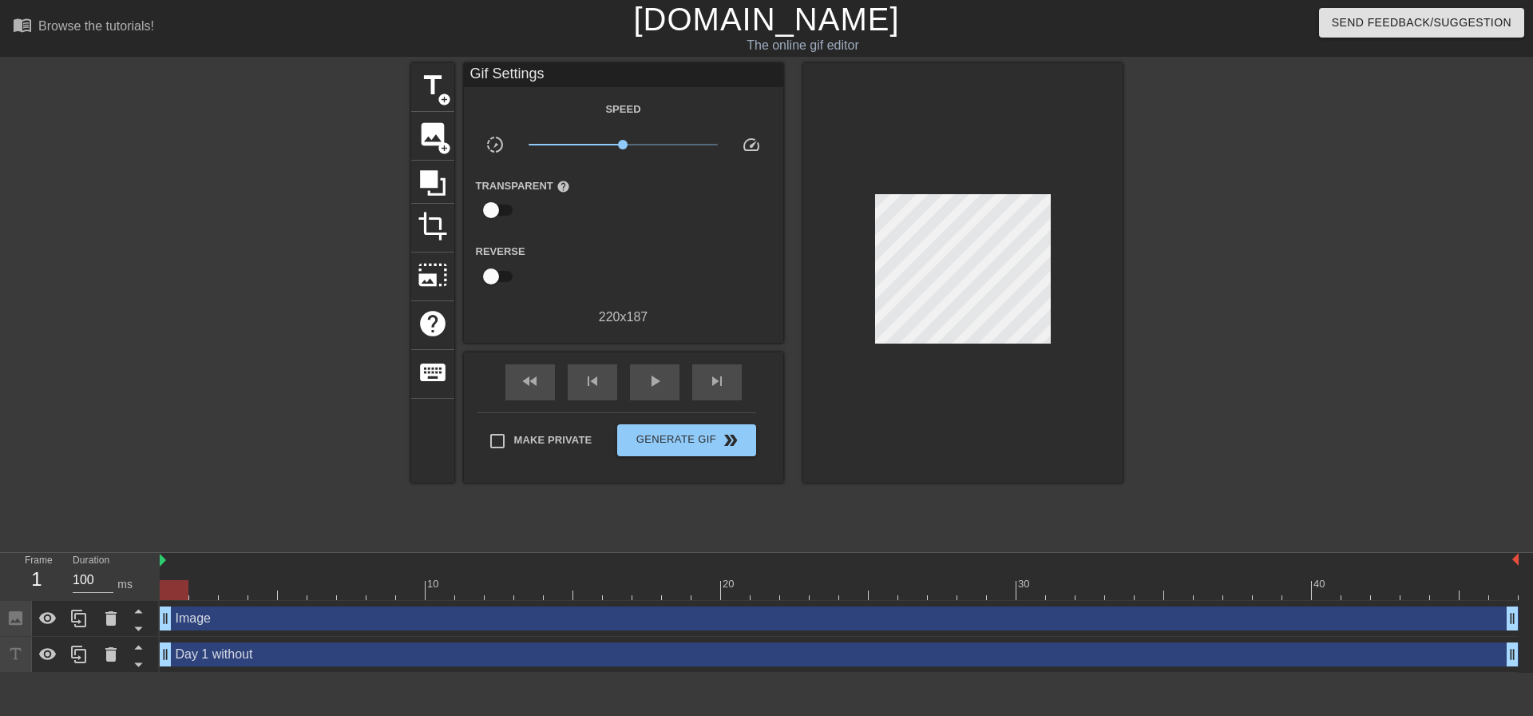
click at [1131, 220] on div "title add_circle image add_circle crop photo_size_select_large help keyboard Gi…" at bounding box center [766, 302] width 1533 height 479
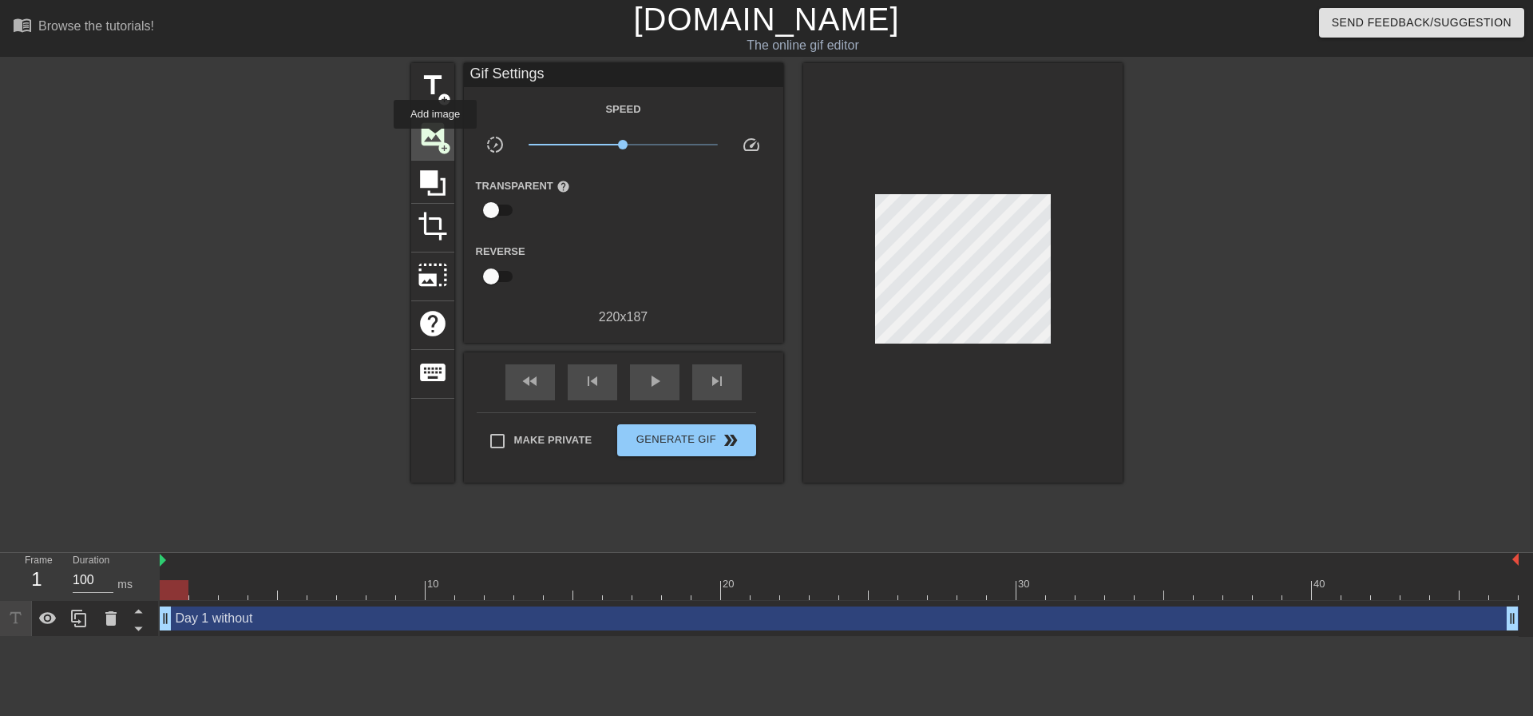
click at [435, 140] on span "image" at bounding box center [433, 134] width 30 height 30
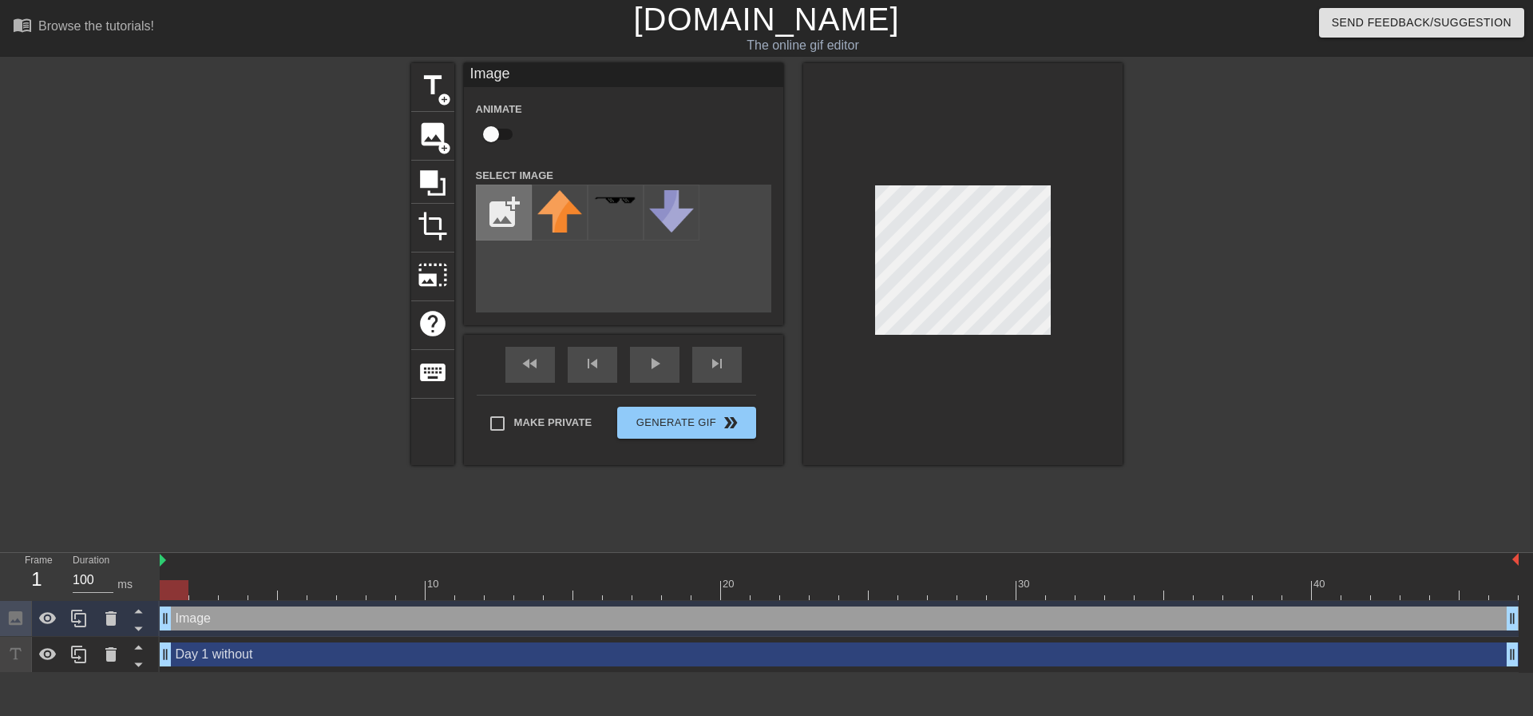
click at [514, 219] on input "file" at bounding box center [504, 212] width 54 height 54
type input "C:\fakepath\tekkit_classic.png"
click at [582, 218] on div at bounding box center [560, 212] width 56 height 56
click at [1142, 253] on div "title add_circle image add_circle crop photo_size_select_large help keyboard Im…" at bounding box center [766, 302] width 1533 height 479
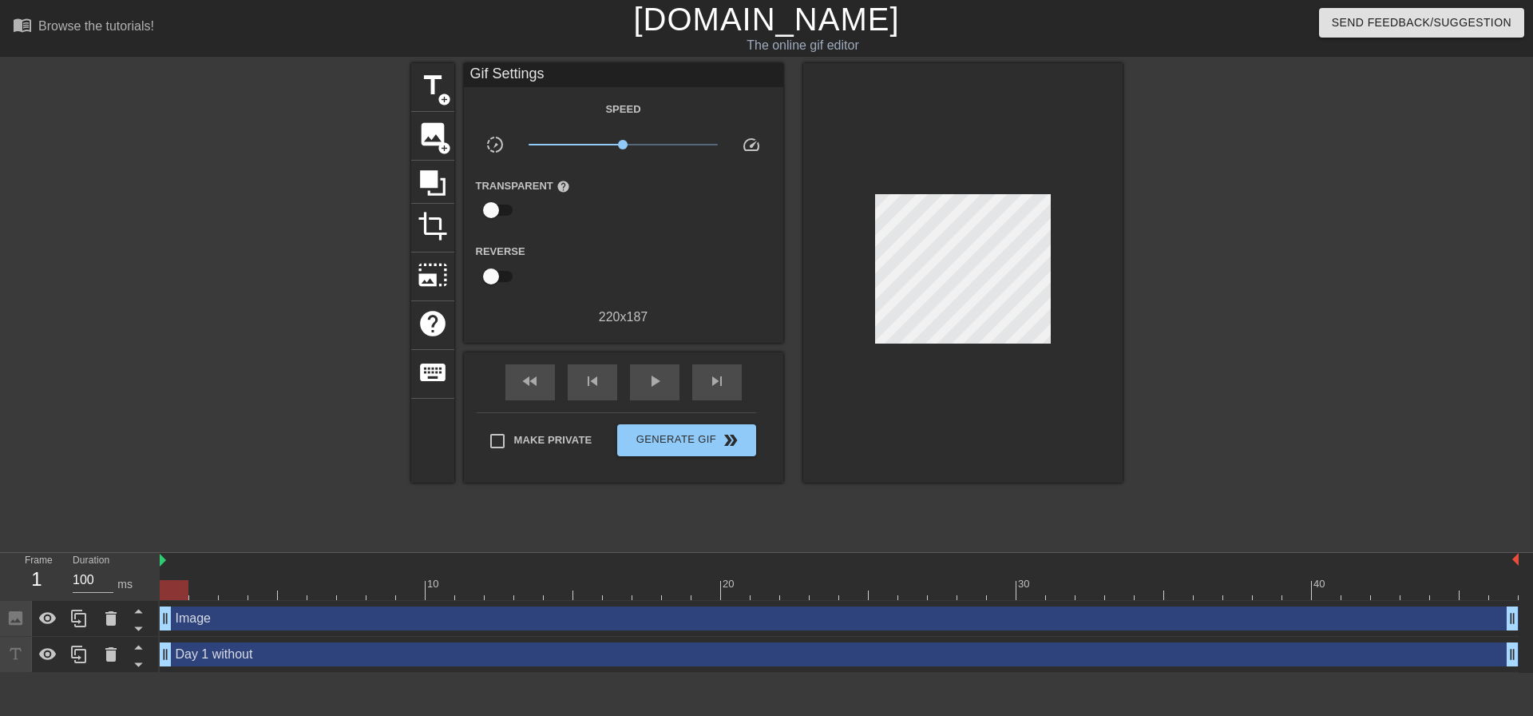
drag, startPoint x: 560, startPoint y: 521, endPoint x: 603, endPoint y: 433, distance: 97.9
click at [561, 521] on div "title add_circle image add_circle crop photo_size_select_large help keyboard Gi…" at bounding box center [767, 302] width 712 height 479
click at [643, 375] on div "play_arrow" at bounding box center [655, 382] width 50 height 36
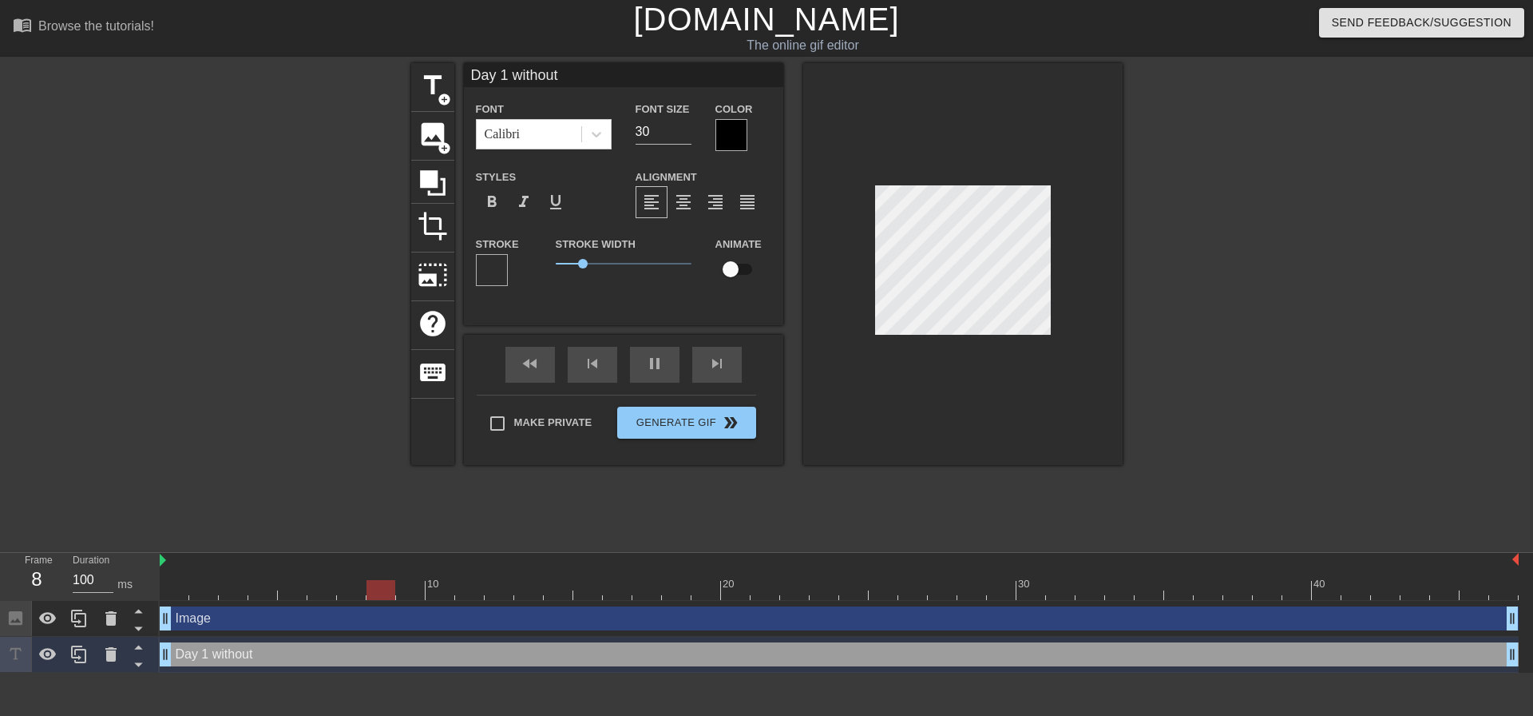
click at [1271, 252] on div at bounding box center [1262, 302] width 240 height 479
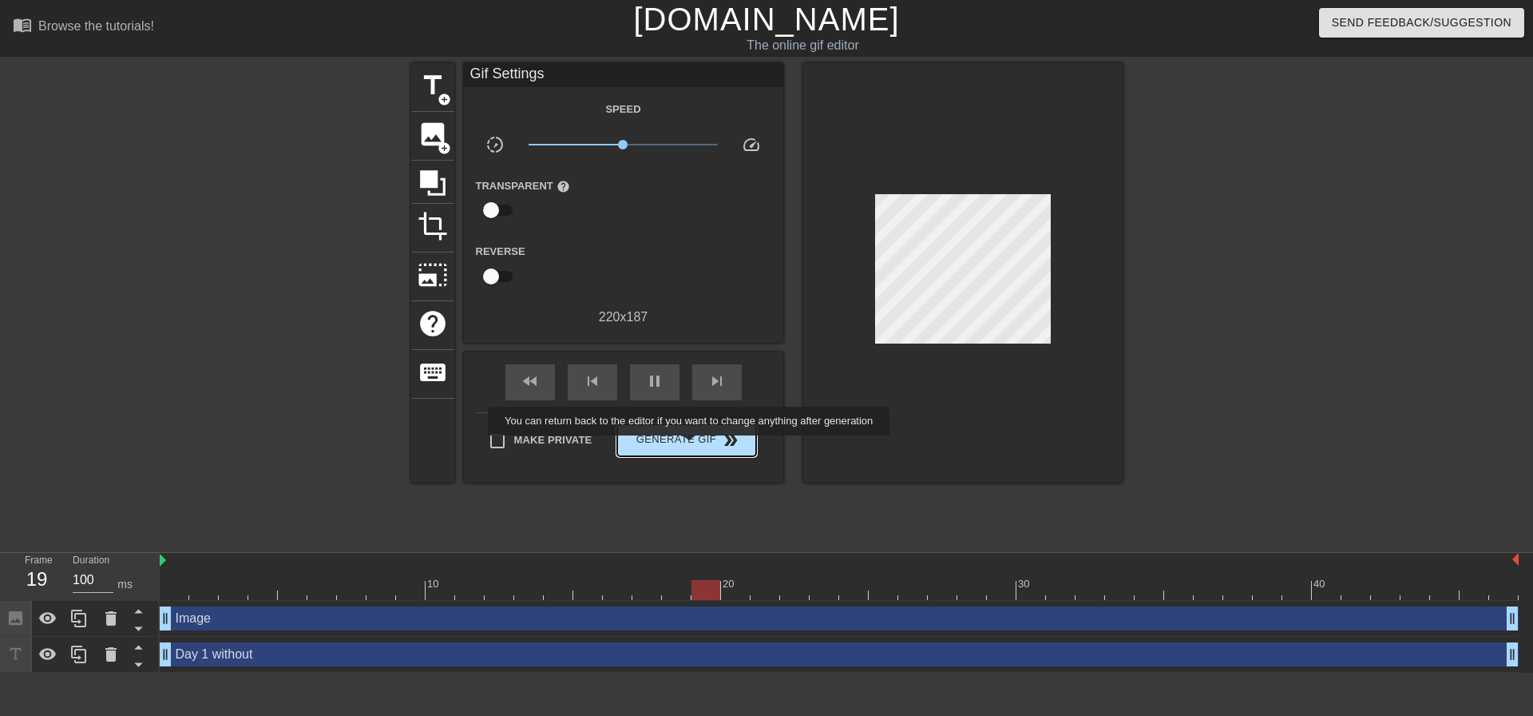
click at [691, 446] on span "Generate Gif double_arrow" at bounding box center [686, 439] width 125 height 19
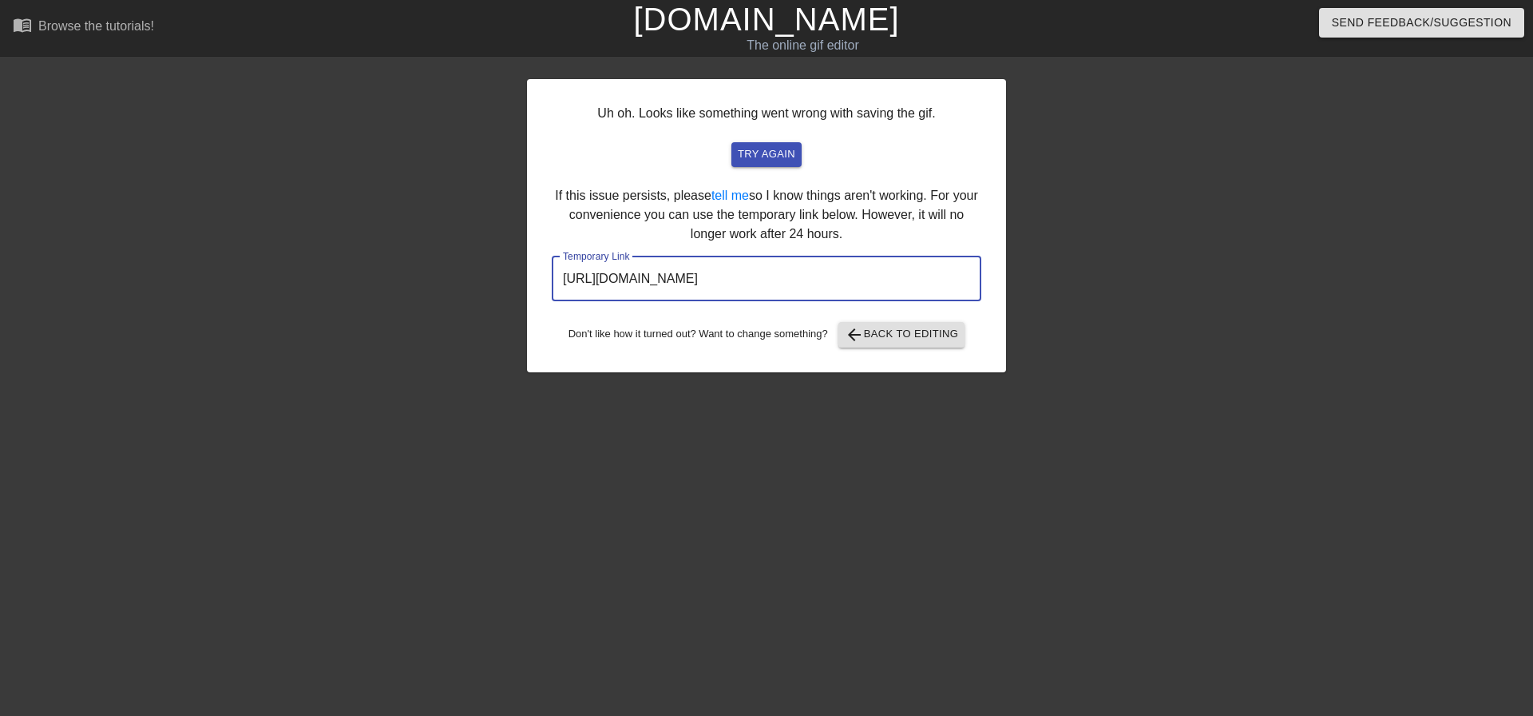
click at [825, 282] on input "[URL][DOMAIN_NAME]" at bounding box center [767, 278] width 430 height 45
